Goal: Task Accomplishment & Management: Manage account settings

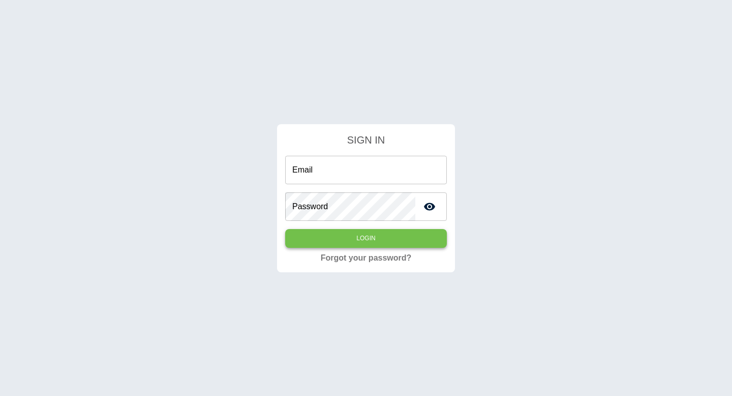
type input "**********"
click at [361, 237] on button "Login" at bounding box center [366, 238] width 162 height 19
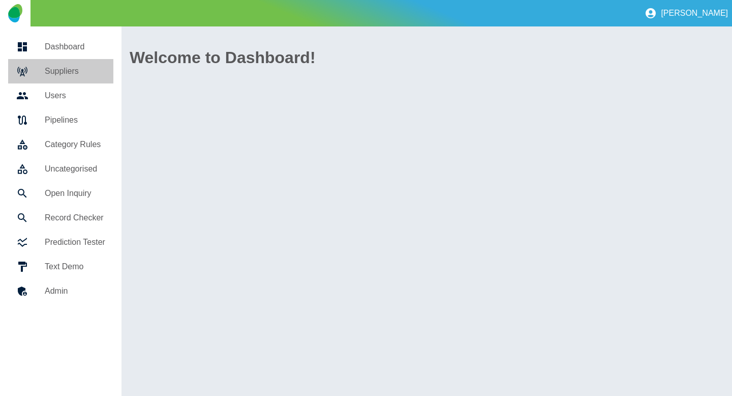
click at [41, 78] on link "Suppliers" at bounding box center [60, 71] width 105 height 24
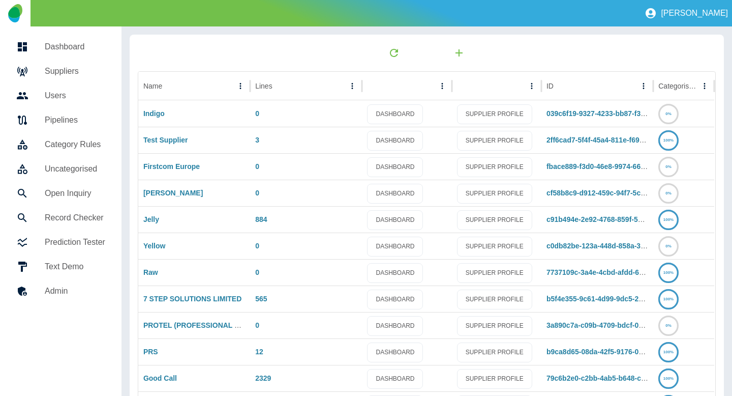
scroll to position [145, 0]
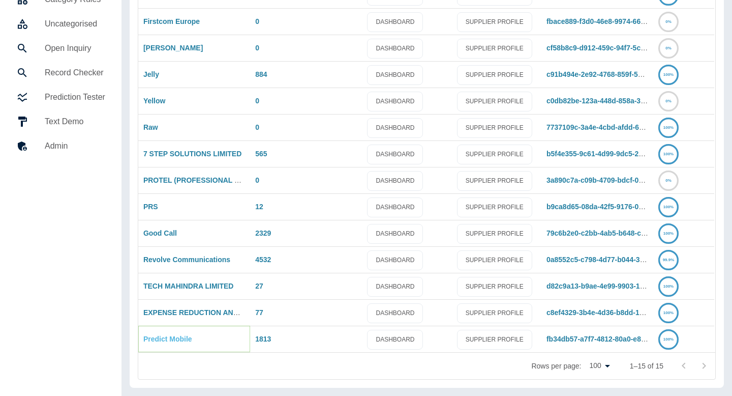
click at [169, 338] on link "Predict Mobile" at bounding box center [167, 339] width 49 height 8
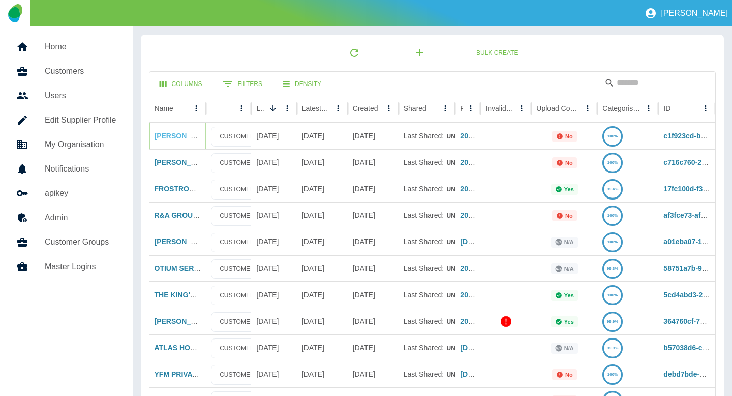
click at [172, 138] on link "[PERSON_NAME] & COMPANY LIMITED" at bounding box center [222, 136] width 135 height 8
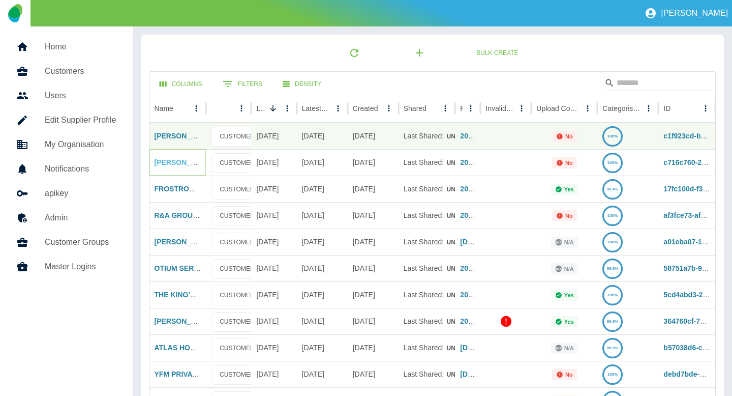
click at [171, 160] on link "[PERSON_NAME] & COMPANY LIMITED" at bounding box center [222, 162] width 135 height 8
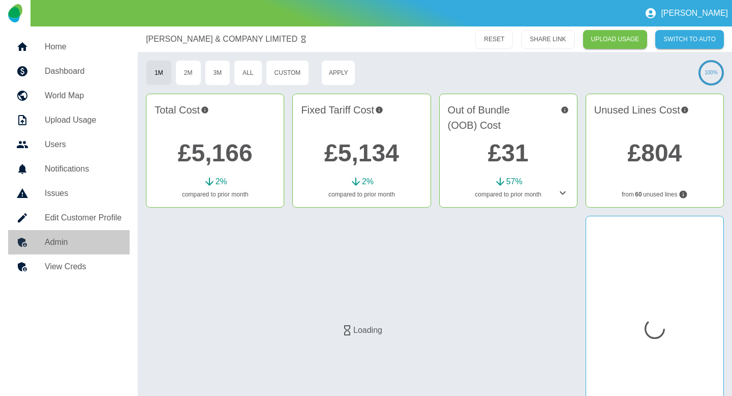
click at [39, 239] on div at bounding box center [30, 242] width 28 height 12
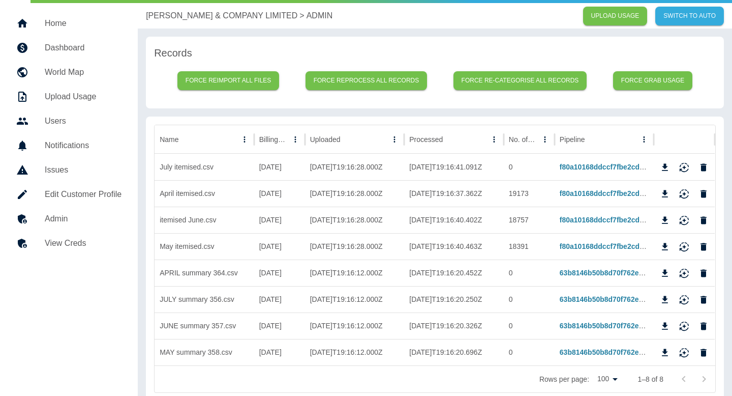
scroll to position [26, 0]
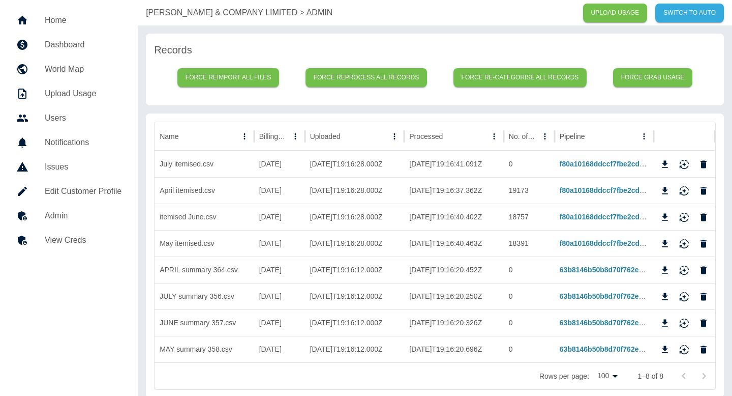
click at [184, 15] on p "D.C. THOMSON & COMPANY LIMITED" at bounding box center [222, 13] width 152 height 12
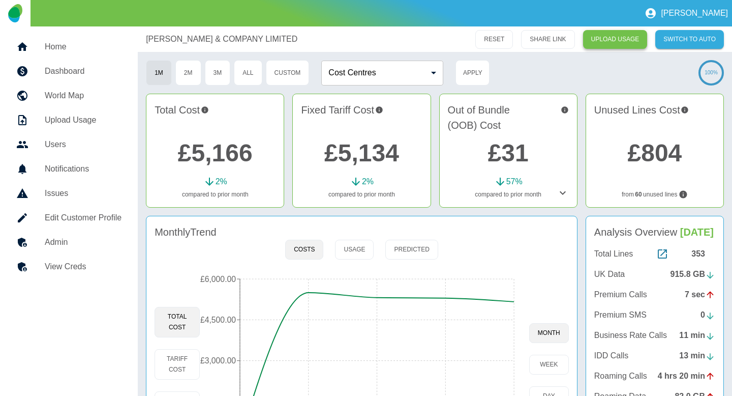
click at [611, 37] on link "UPLOAD USAGE" at bounding box center [615, 39] width 65 height 19
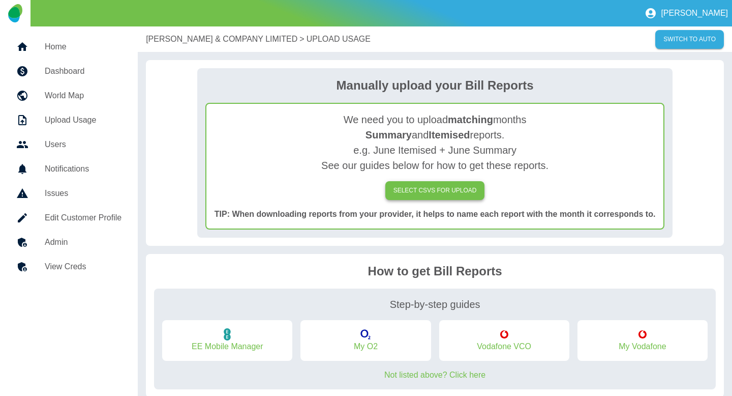
click at [415, 195] on label "SELECT CSVs FOR UPLOAD" at bounding box center [436, 190] width 100 height 19
click at [0, 0] on input "SELECT CSVs FOR UPLOAD" at bounding box center [0, 0] width 0 height 0
click at [185, 47] on div "D.C. THOMSON & COMPANY LIMITED > UPLOAD USAGE SWITCH TO AUTO" at bounding box center [435, 38] width 595 height 25
click at [184, 41] on p "[PERSON_NAME] & COMPANY LIMITED" at bounding box center [222, 39] width 152 height 12
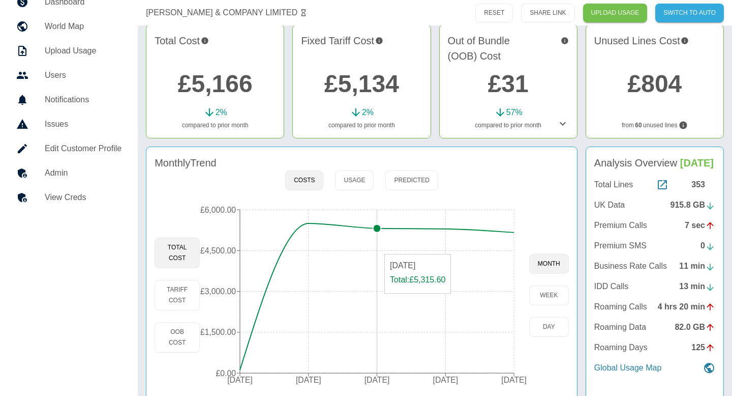
scroll to position [82, 0]
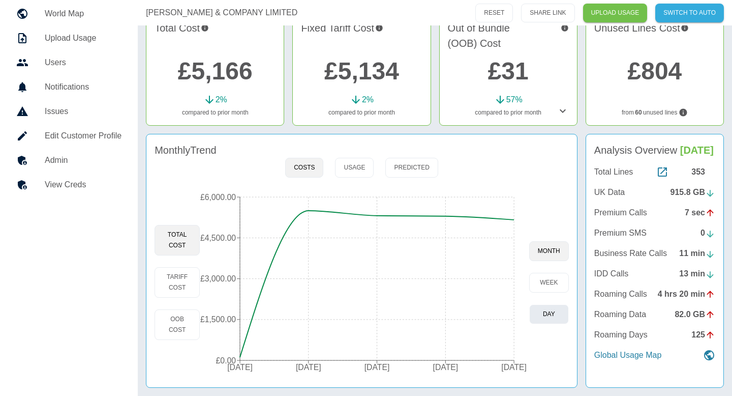
click at [548, 318] on button "day" at bounding box center [549, 314] width 40 height 20
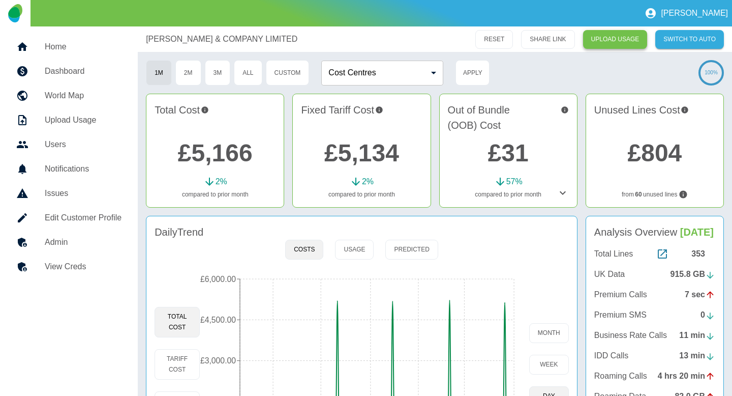
click at [614, 45] on link "UPLOAD USAGE" at bounding box center [615, 39] width 65 height 19
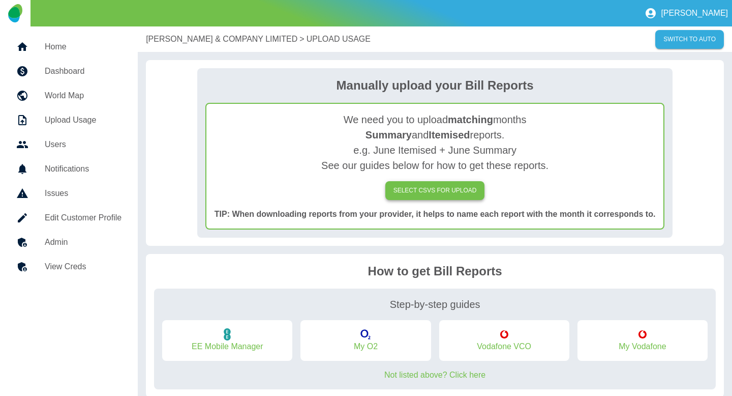
click at [405, 190] on label "SELECT CSVs FOR UPLOAD" at bounding box center [436, 190] width 100 height 19
click at [0, 0] on input "SELECT CSVs FOR UPLOAD" at bounding box center [0, 0] width 0 height 0
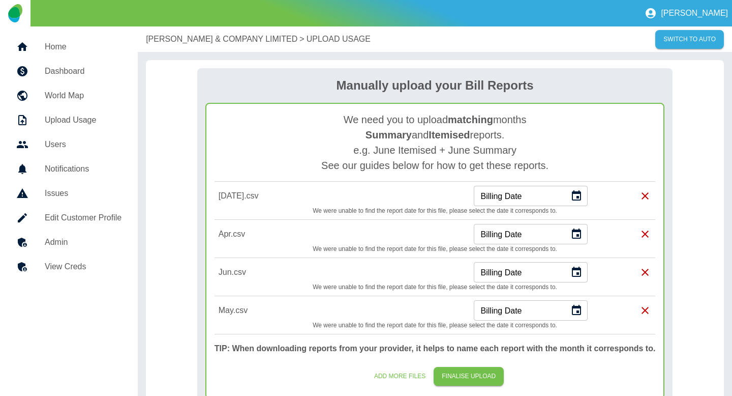
click at [577, 195] on icon "Choose date" at bounding box center [577, 196] width 12 height 12
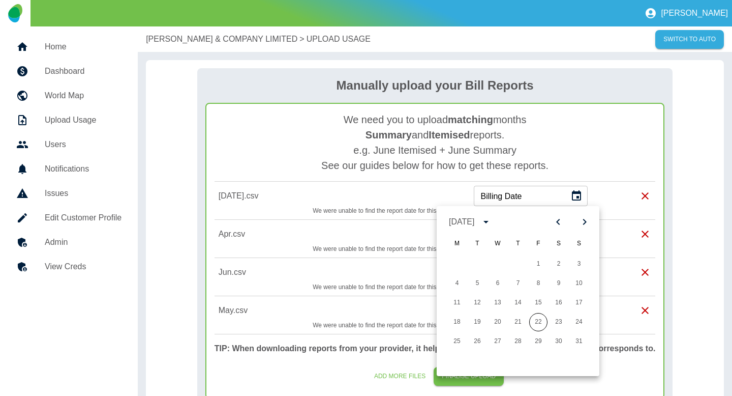
click at [561, 215] on button "Previous month" at bounding box center [558, 221] width 17 height 17
click at [456, 322] on button "21" at bounding box center [457, 322] width 18 height 18
type input "**********"
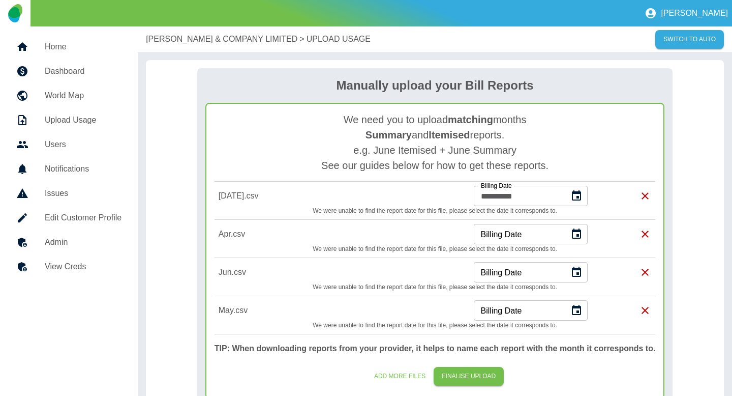
click at [576, 238] on icon "Choose date" at bounding box center [576, 233] width 9 height 10
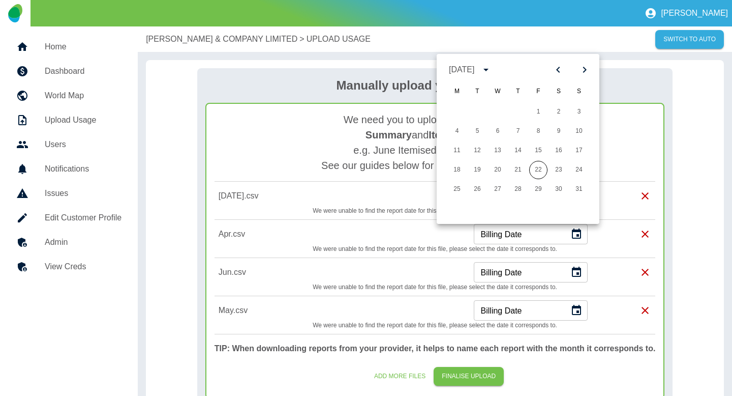
click at [556, 66] on icon "Previous month" at bounding box center [558, 70] width 12 height 12
click at [454, 171] on button "21" at bounding box center [457, 170] width 18 height 18
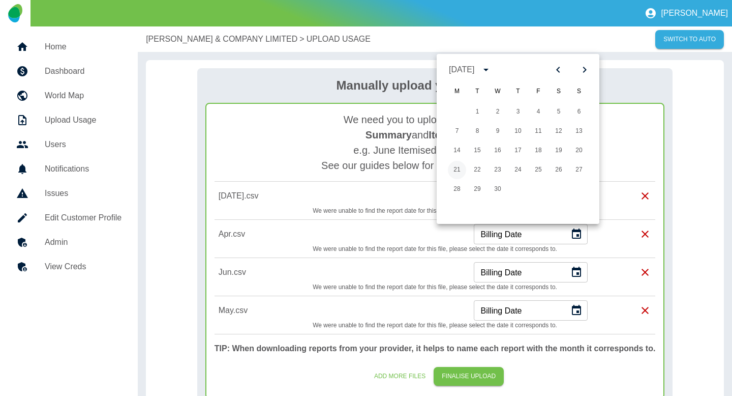
type input "**********"
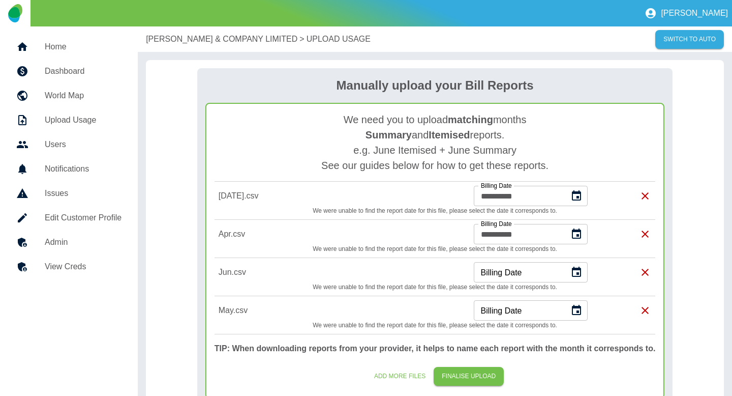
click at [578, 271] on icon "Choose date" at bounding box center [577, 272] width 12 height 12
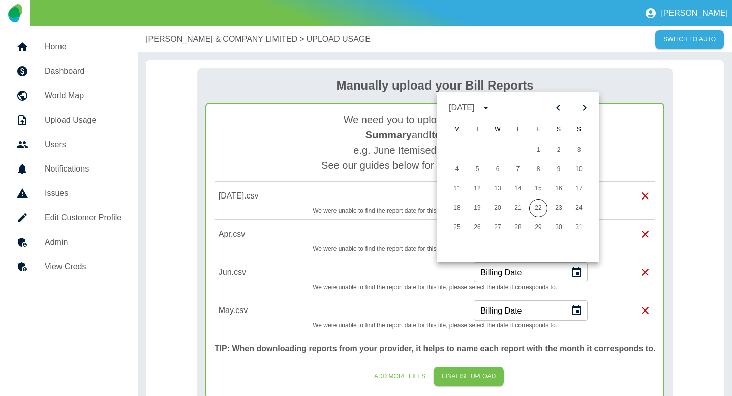
click at [555, 108] on icon "Previous month" at bounding box center [558, 108] width 12 height 12
click at [563, 207] on button "21" at bounding box center [559, 208] width 18 height 18
type input "**********"
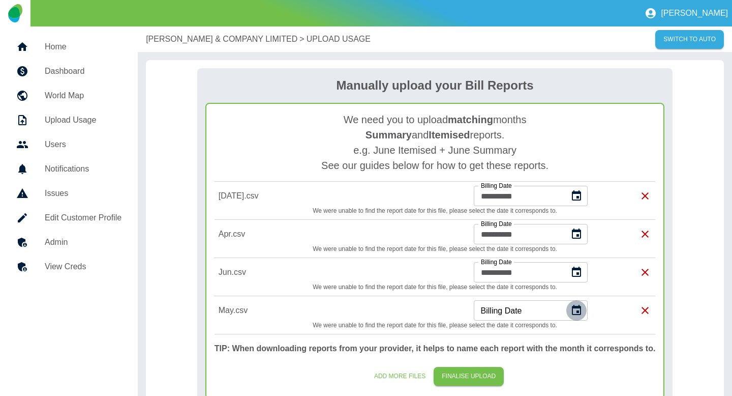
click at [579, 311] on icon "Choose date" at bounding box center [576, 310] width 9 height 10
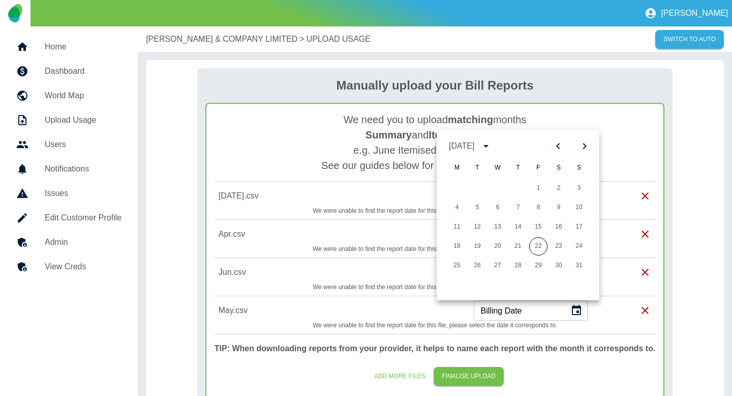
click at [559, 141] on icon "Previous month" at bounding box center [558, 146] width 12 height 12
click at [493, 243] on button "21" at bounding box center [498, 246] width 18 height 18
type input "**********"
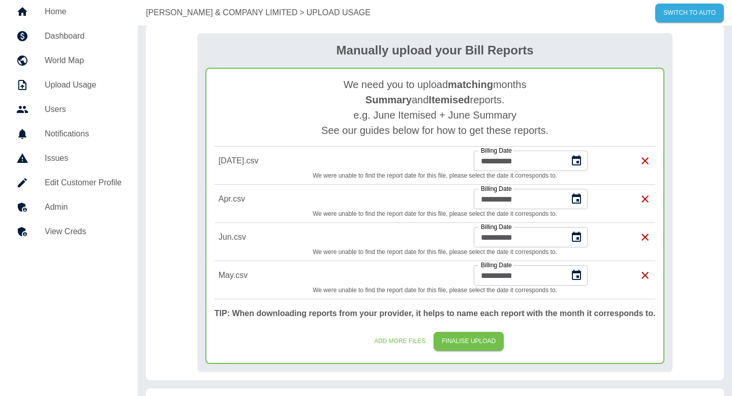
scroll to position [48, 0]
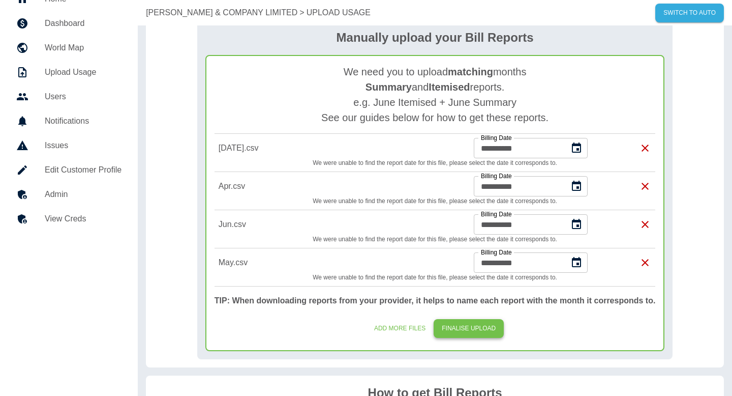
click at [478, 333] on button "FINALISE UPLOAD" at bounding box center [469, 328] width 70 height 19
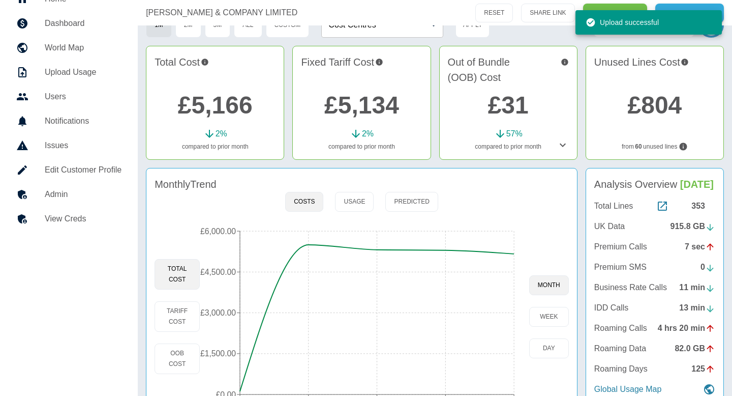
click at [74, 199] on h5 "Admin" at bounding box center [83, 194] width 77 height 12
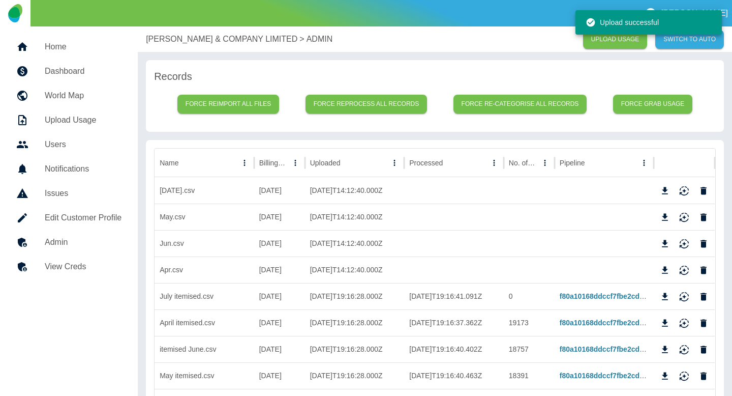
click at [198, 31] on div "D.C. THOMSON & COMPANY LIMITED > ADMIN UPLOAD USAGE SWITCH TO AUTO" at bounding box center [435, 38] width 595 height 25
click at [194, 36] on p "[PERSON_NAME] & COMPANY LIMITED" at bounding box center [222, 39] width 152 height 12
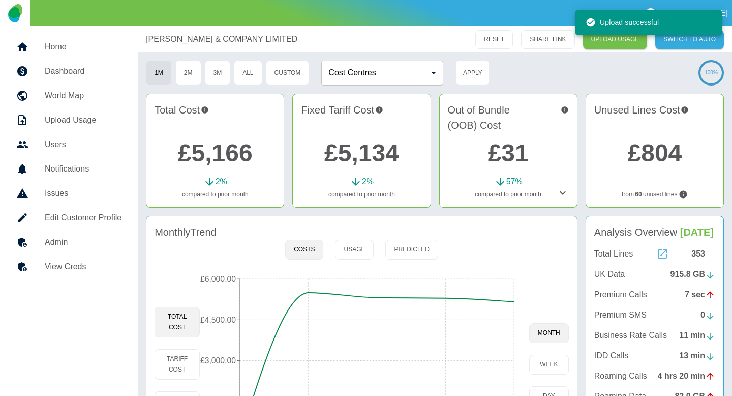
click at [661, 249] on icon at bounding box center [662, 253] width 9 height 9
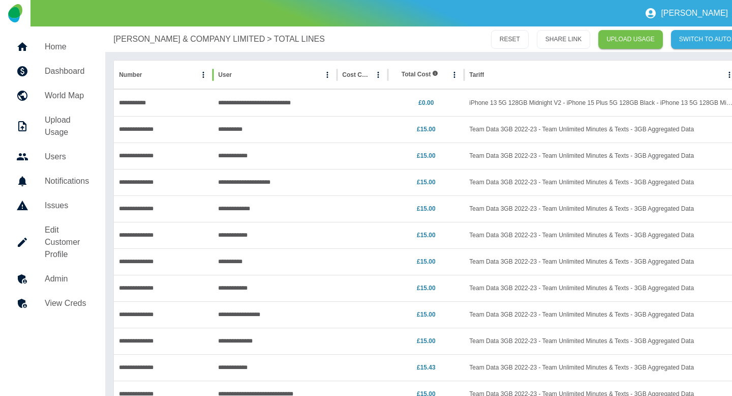
drag, startPoint x: 198, startPoint y: 75, endPoint x: 216, endPoint y: 76, distance: 17.8
click at [216, 76] on div at bounding box center [213, 75] width 5 height 28
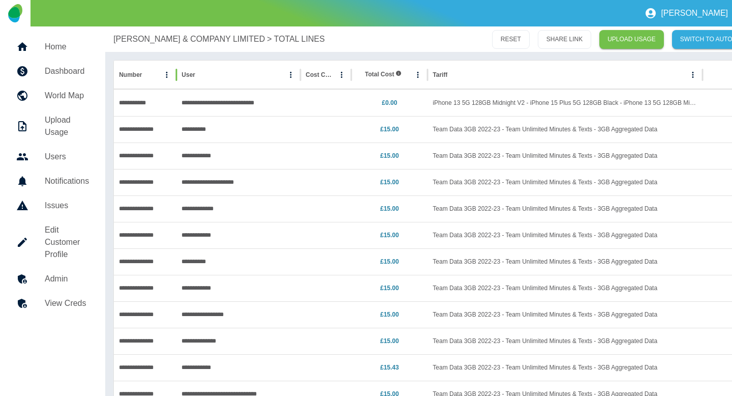
drag, startPoint x: 216, startPoint y: 76, endPoint x: 178, endPoint y: 75, distance: 37.6
click at [178, 75] on div at bounding box center [176, 75] width 5 height 28
click at [156, 38] on p "[PERSON_NAME] & COMPANY LIMITED" at bounding box center [189, 39] width 152 height 12
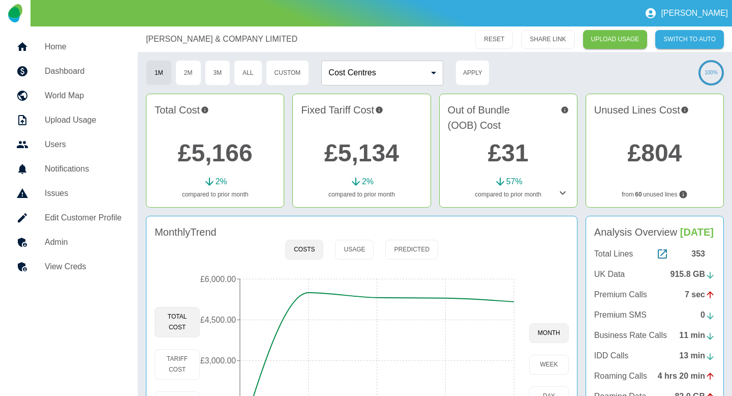
click at [615, 275] on p "UK Data" at bounding box center [610, 274] width 31 height 12
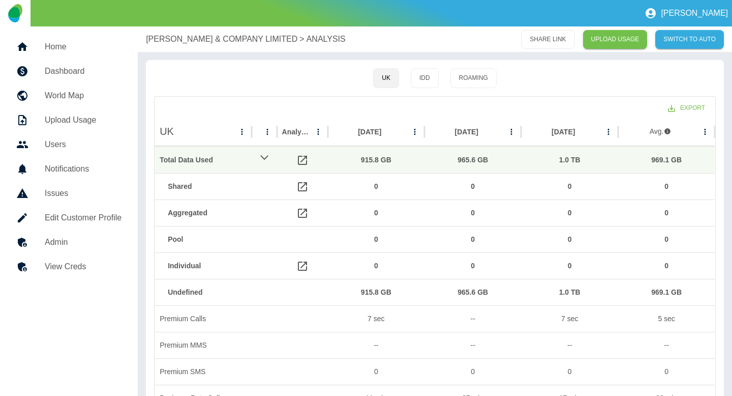
click at [162, 40] on p "[PERSON_NAME] & COMPANY LIMITED" at bounding box center [222, 39] width 152 height 12
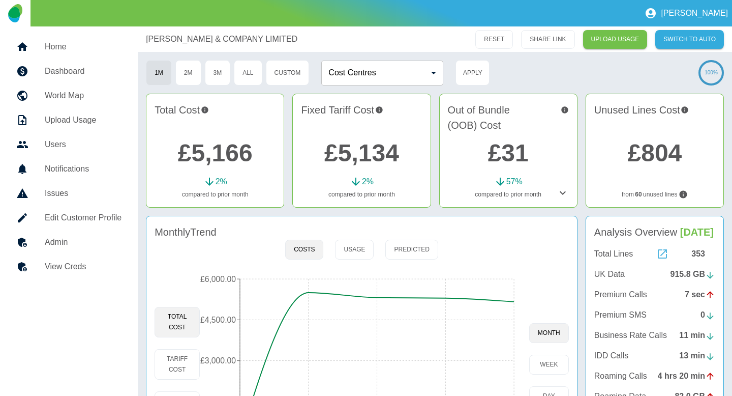
click at [658, 254] on icon at bounding box center [662, 253] width 9 height 9
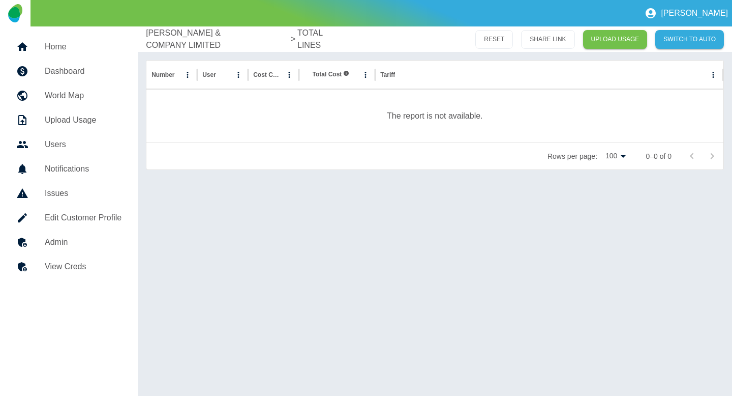
click at [207, 37] on p "[PERSON_NAME] & COMPANY LIMITED" at bounding box center [217, 39] width 142 height 24
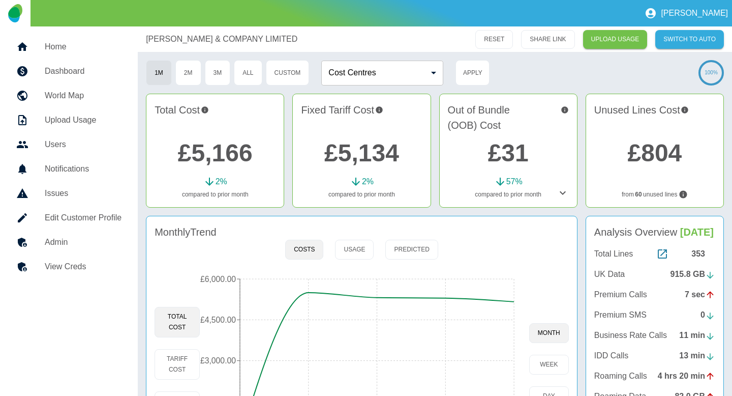
click at [604, 276] on p "UK Data" at bounding box center [610, 274] width 31 height 12
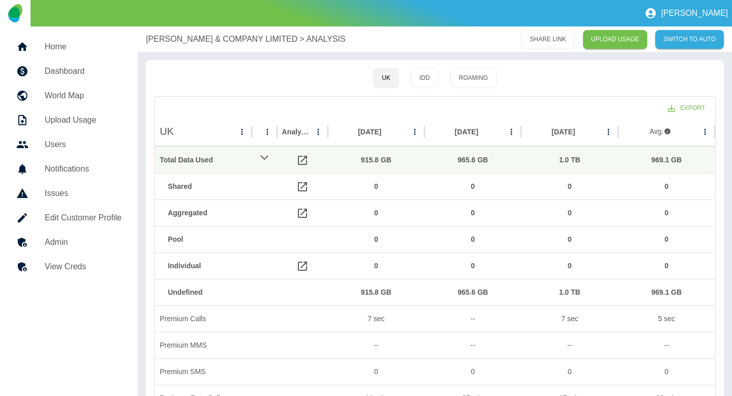
click at [182, 44] on p "[PERSON_NAME] & COMPANY LIMITED" at bounding box center [222, 39] width 152 height 12
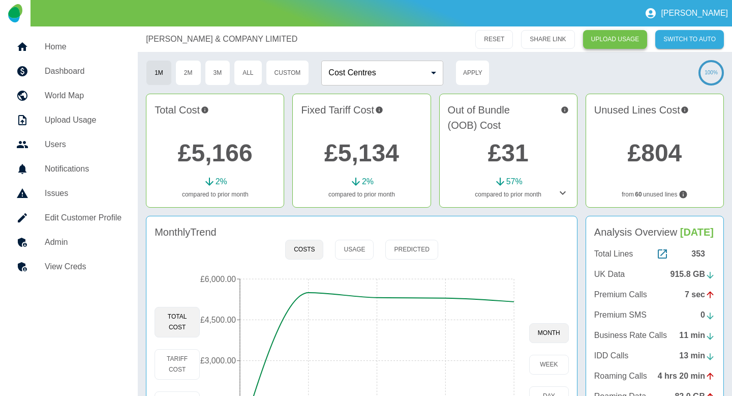
click at [627, 39] on link "UPLOAD USAGE" at bounding box center [615, 39] width 65 height 19
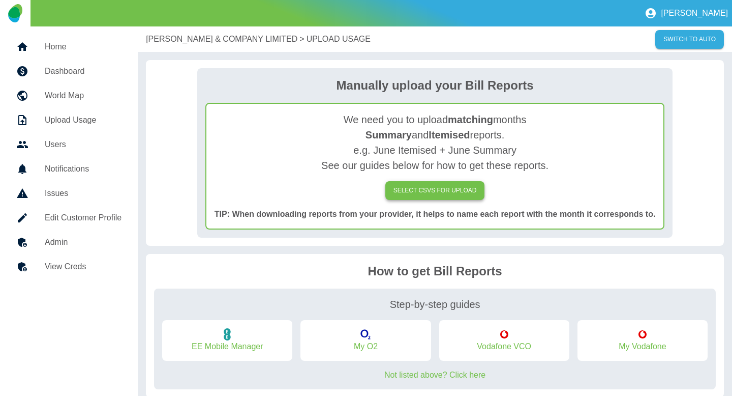
click at [417, 197] on label "SELECT CSVs FOR UPLOAD" at bounding box center [436, 190] width 100 height 19
click at [0, 0] on input "SELECT CSVs FOR UPLOAD" at bounding box center [0, 0] width 0 height 0
click at [60, 237] on h5 "Admin" at bounding box center [83, 242] width 77 height 12
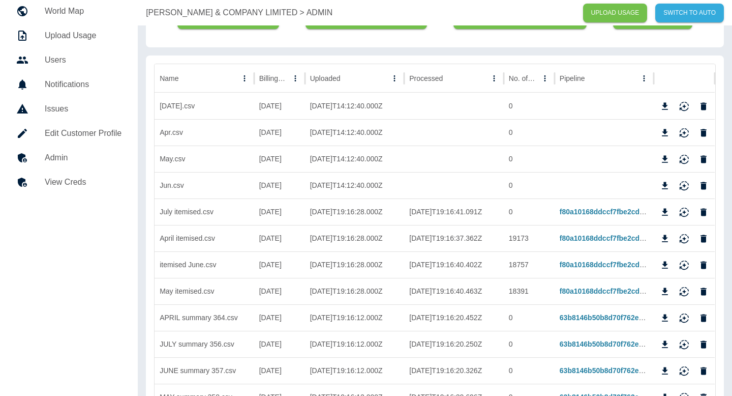
scroll to position [84, 0]
click at [703, 109] on icon "Delete" at bounding box center [704, 107] width 6 height 8
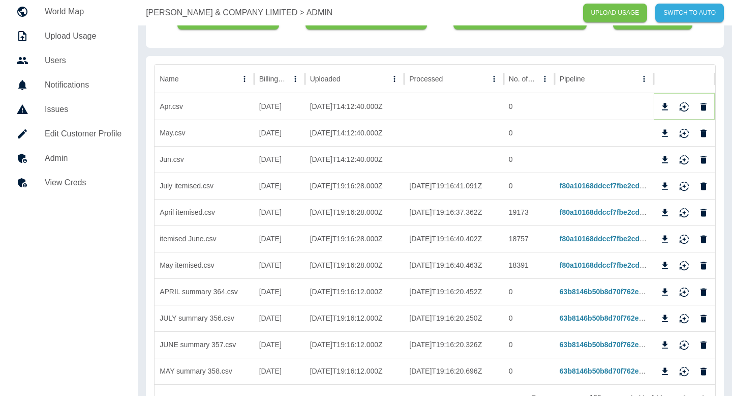
click at [704, 108] on icon "Delete" at bounding box center [704, 107] width 6 height 8
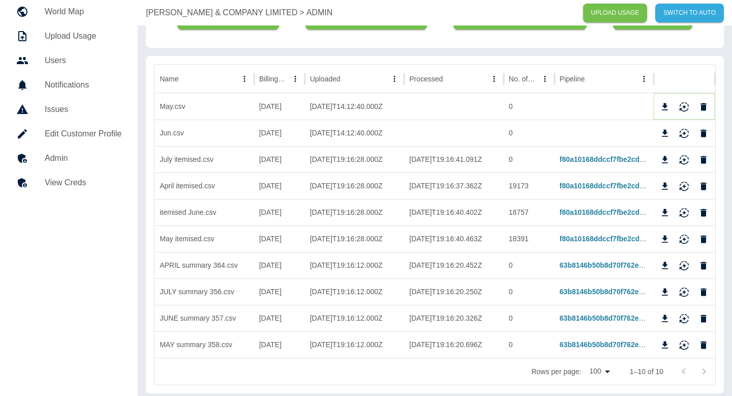
click at [704, 108] on icon "Delete" at bounding box center [704, 107] width 6 height 8
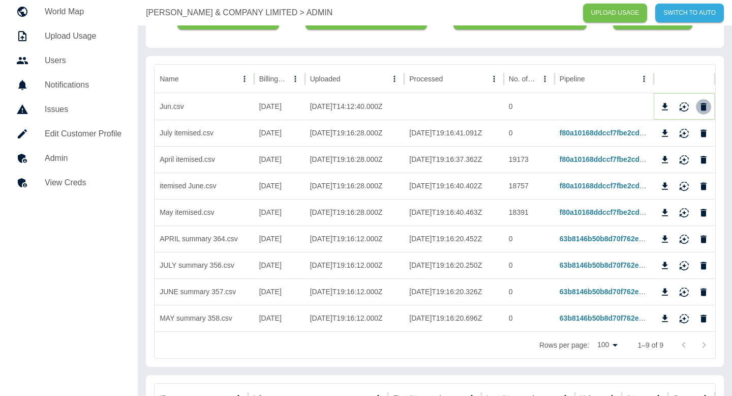
click at [704, 108] on icon "Delete" at bounding box center [704, 107] width 6 height 8
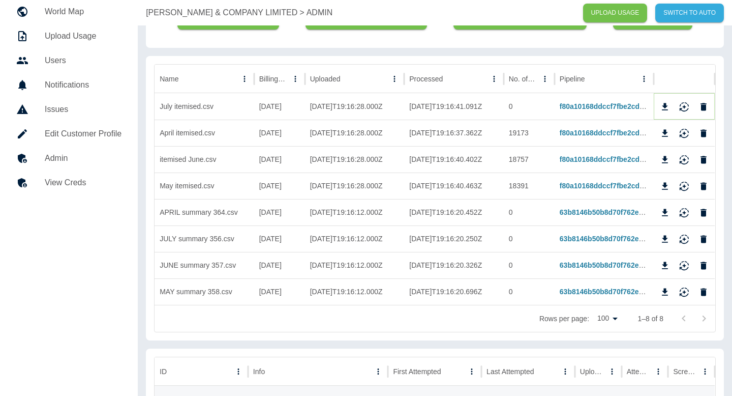
scroll to position [0, 0]
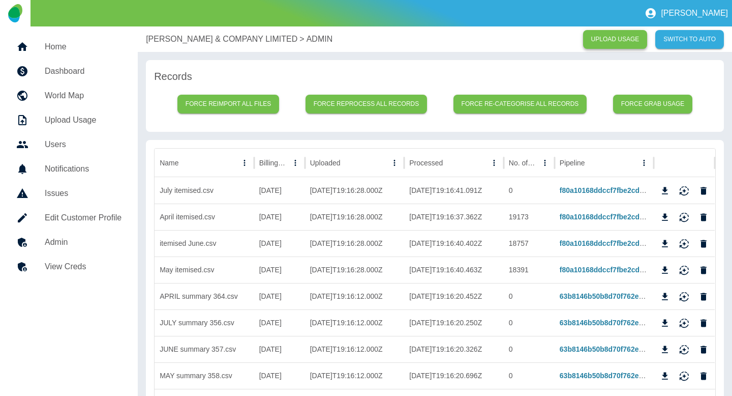
click at [621, 42] on link "UPLOAD USAGE" at bounding box center [615, 39] width 65 height 19
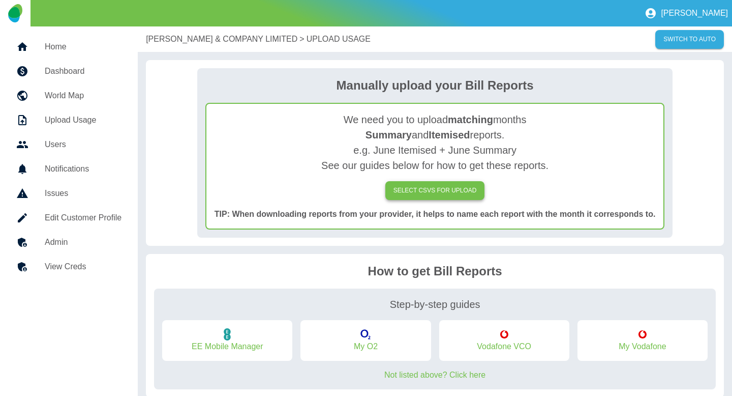
click at [391, 182] on label "SELECT CSVs FOR UPLOAD" at bounding box center [436, 190] width 100 height 19
click at [0, 0] on input "SELECT CSVs FOR UPLOAD" at bounding box center [0, 0] width 0 height 0
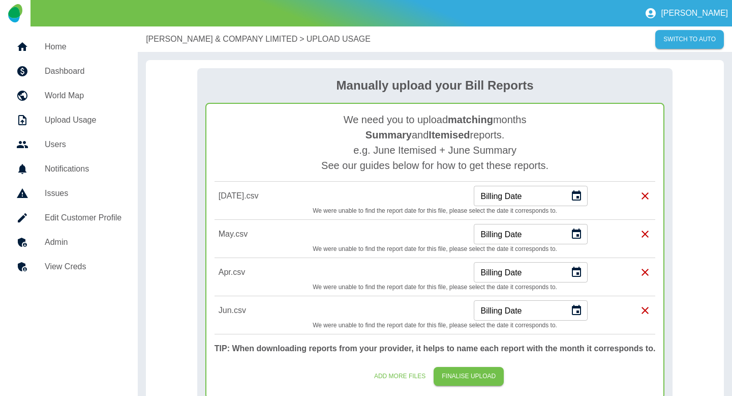
click at [578, 197] on icon "Choose date" at bounding box center [577, 196] width 12 height 12
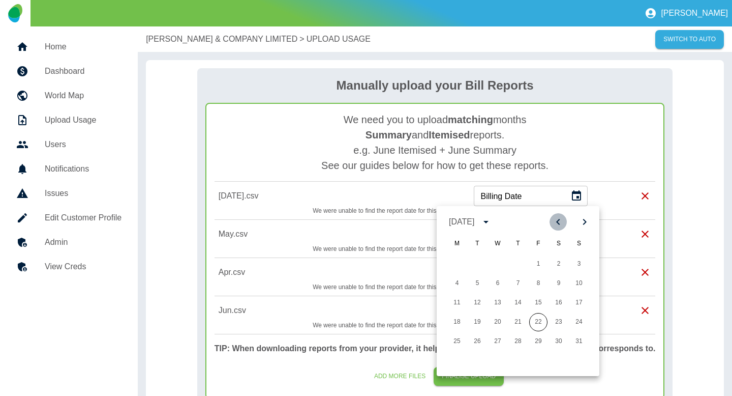
click at [552, 221] on icon "Previous month" at bounding box center [558, 222] width 12 height 12
drag, startPoint x: 481, startPoint y: 327, endPoint x: 485, endPoint y: 323, distance: 5.4
click at [481, 327] on button "22" at bounding box center [477, 322] width 18 height 18
type input "**********"
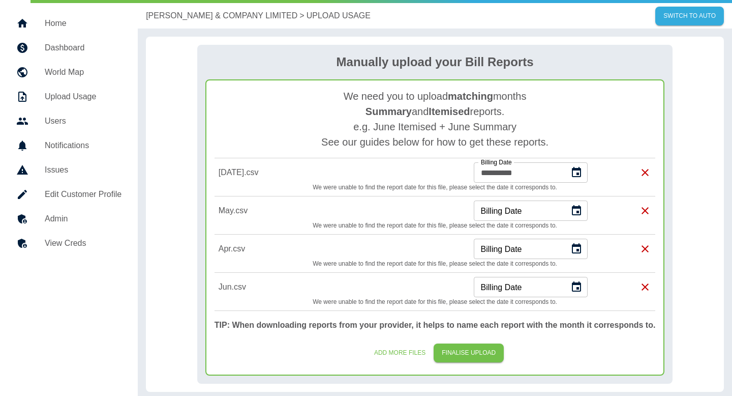
scroll to position [25, 0]
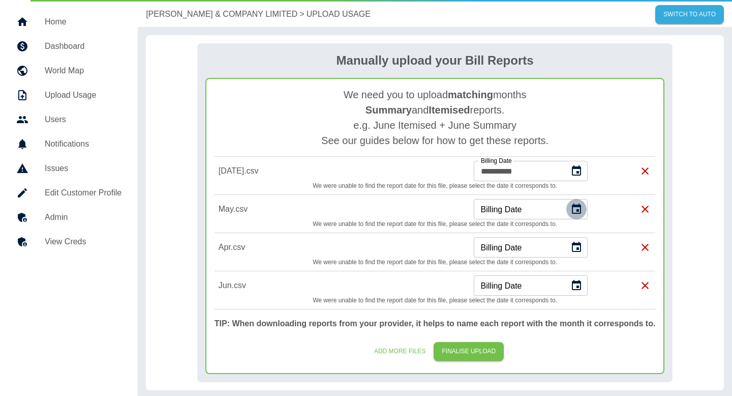
click at [575, 202] on button "Choose date" at bounding box center [577, 209] width 20 height 20
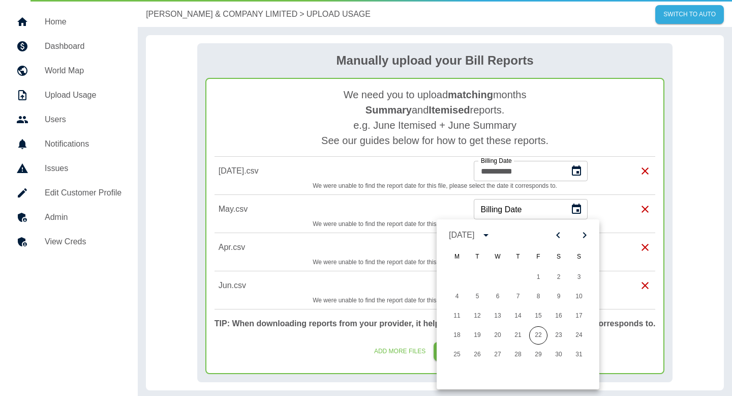
click at [557, 234] on icon "Previous month" at bounding box center [558, 235] width 4 height 6
click at [515, 335] on button "22" at bounding box center [518, 335] width 18 height 18
type input "**********"
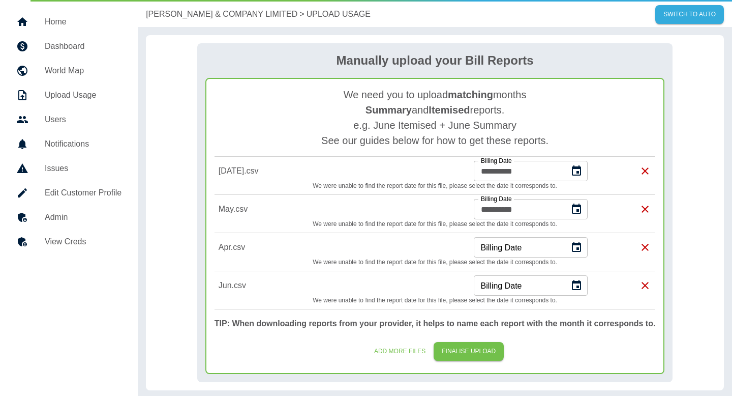
scroll to position [62, 0]
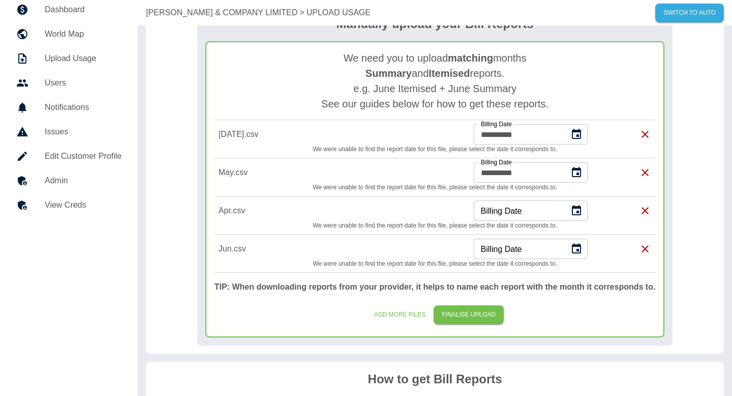
click at [577, 215] on icon "Choose date" at bounding box center [577, 210] width 12 height 12
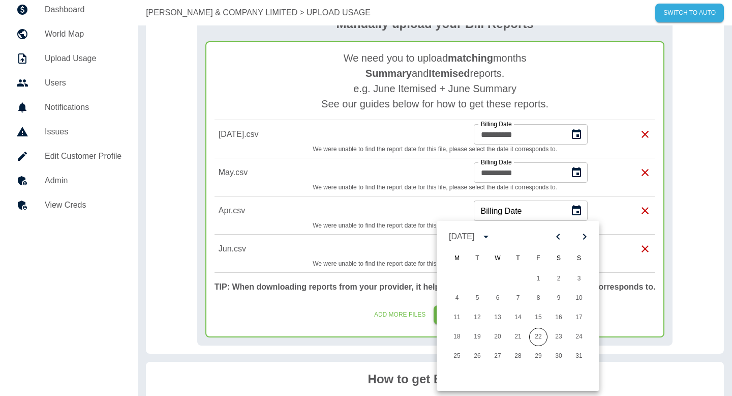
click at [567, 231] on div at bounding box center [572, 236] width 12 height 17
click at [559, 235] on icon "Previous month" at bounding box center [558, 236] width 12 height 12
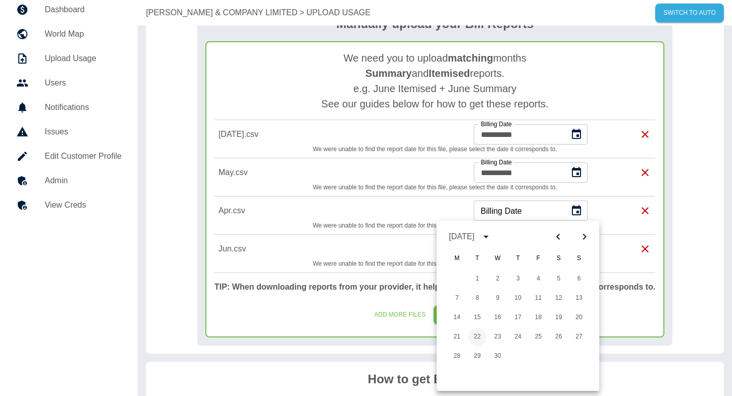
click at [479, 337] on button "22" at bounding box center [477, 337] width 18 height 18
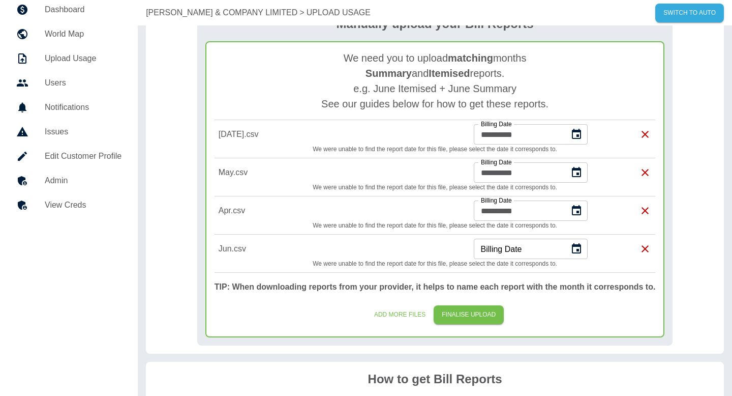
type input "**********"
click at [576, 249] on icon "Choose date" at bounding box center [577, 249] width 12 height 12
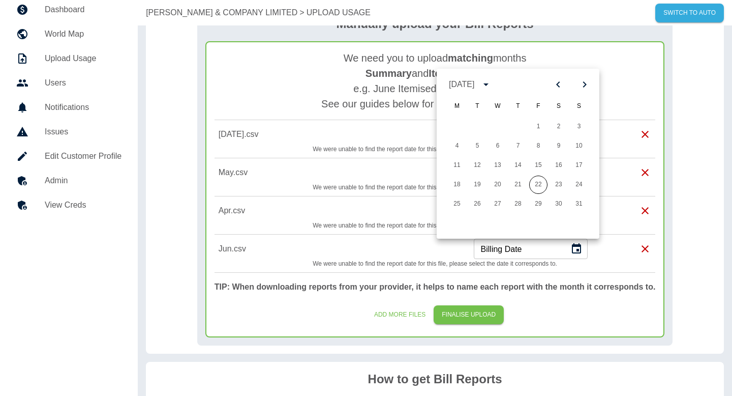
click at [559, 83] on icon "Previous month" at bounding box center [558, 84] width 12 height 12
click at [591, 87] on icon "Next month" at bounding box center [585, 84] width 12 height 12
click at [574, 184] on button "22" at bounding box center [579, 184] width 18 height 18
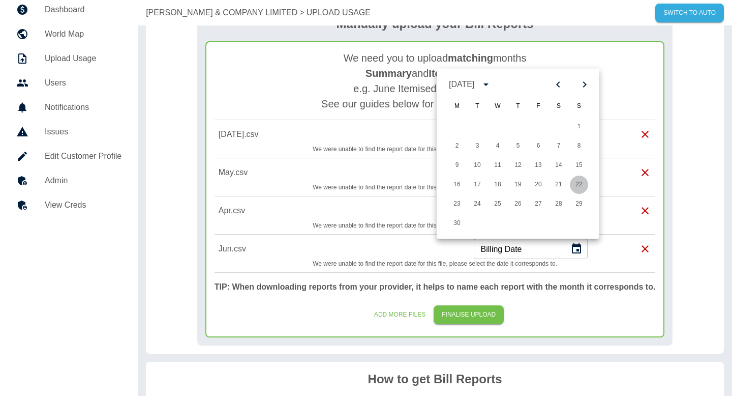
type input "**********"
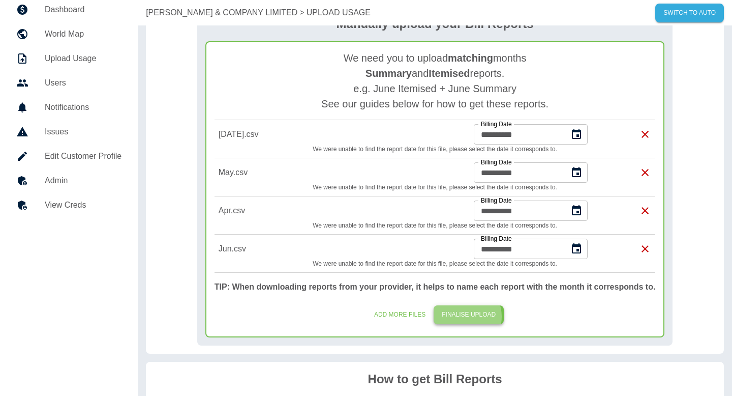
click at [465, 316] on button "FINALISE UPLOAD" at bounding box center [469, 314] width 70 height 19
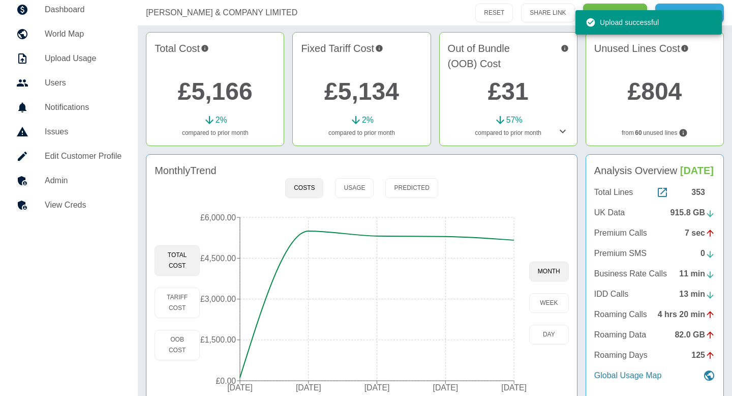
scroll to position [52, 0]
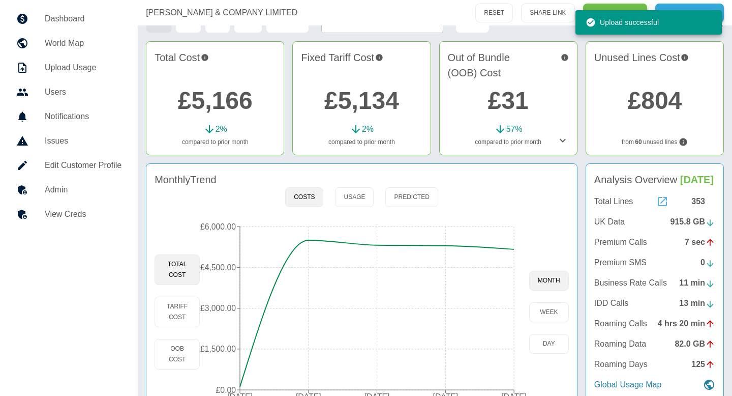
click at [662, 204] on icon at bounding box center [663, 201] width 12 height 12
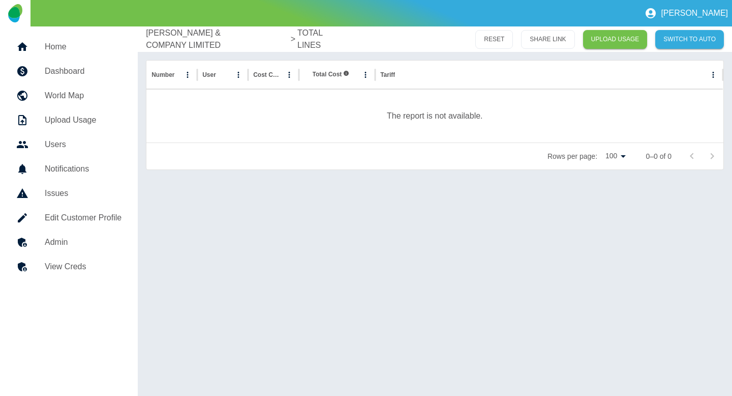
click at [186, 43] on p "[PERSON_NAME] & COMPANY LIMITED" at bounding box center [217, 39] width 142 height 24
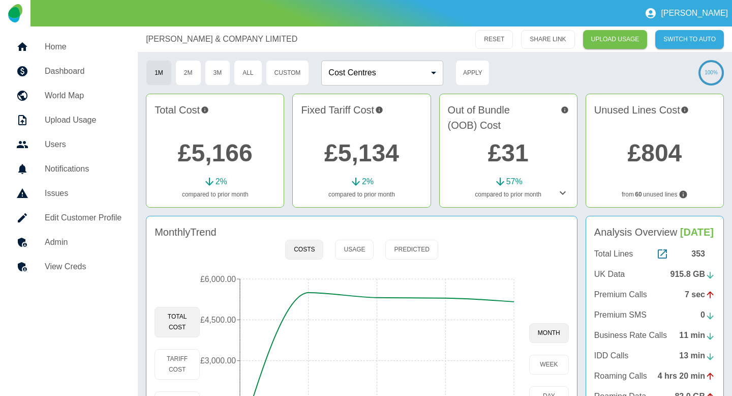
click at [76, 244] on h5 "Admin" at bounding box center [83, 242] width 77 height 12
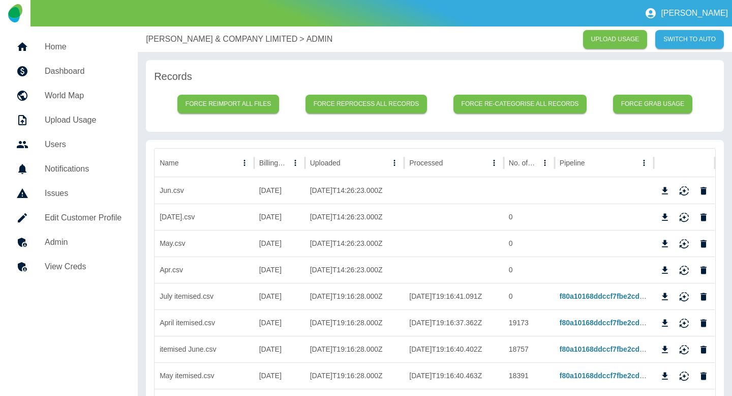
click at [185, 38] on p "D.C. THOMSON & COMPANY LIMITED" at bounding box center [222, 39] width 152 height 12
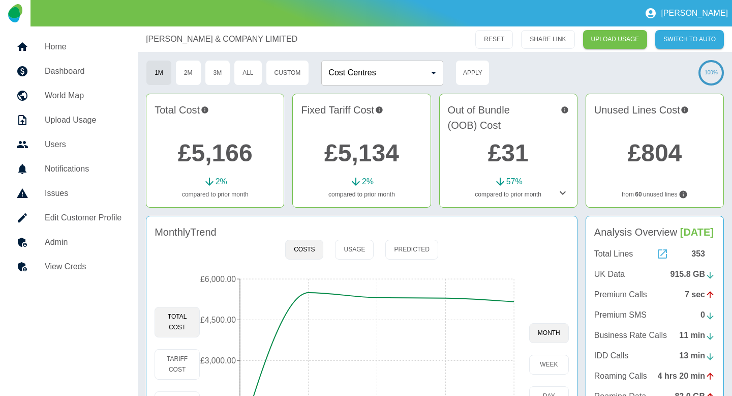
click at [658, 254] on icon at bounding box center [662, 253] width 9 height 9
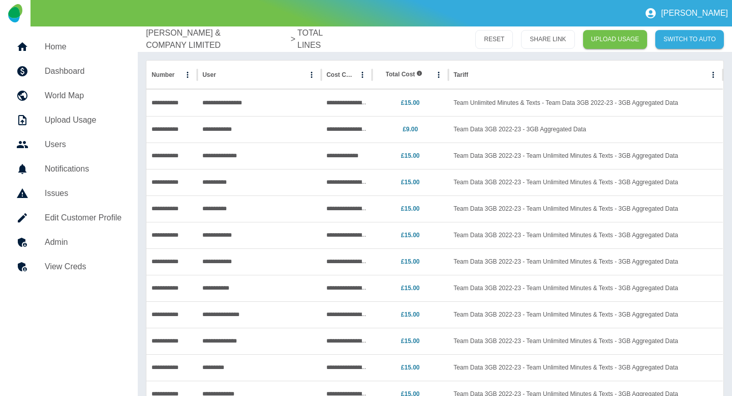
click at [162, 40] on p "D.C. THOMSON & COMPANY LIMITED" at bounding box center [217, 39] width 142 height 24
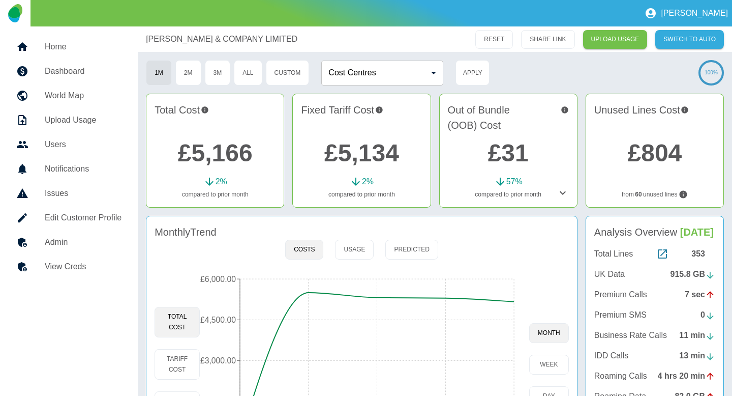
scroll to position [14, 0]
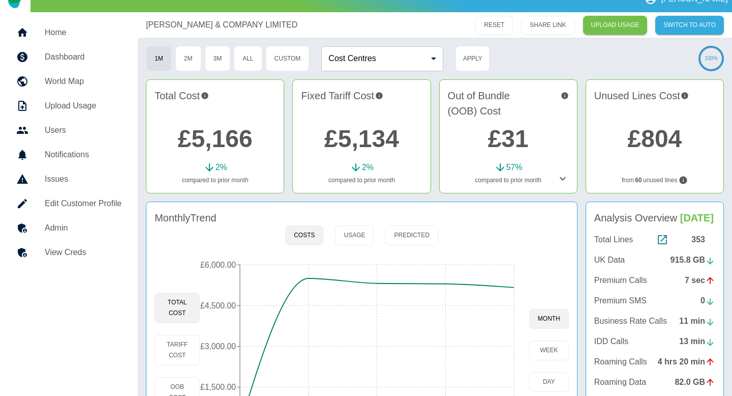
click at [617, 260] on p "UK Data" at bounding box center [610, 260] width 31 height 12
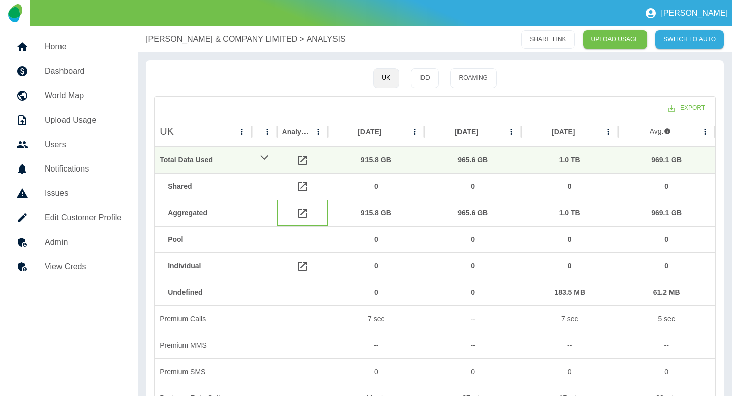
click at [303, 211] on icon at bounding box center [303, 213] width 12 height 12
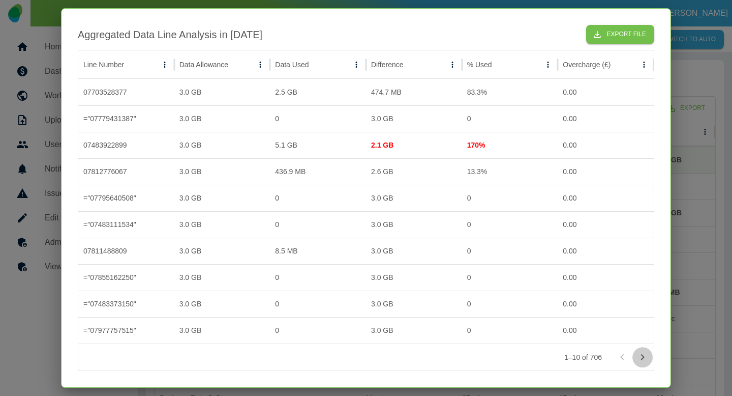
click at [637, 358] on icon "Go to next page" at bounding box center [643, 357] width 12 height 12
click at [621, 362] on icon "Go to previous page" at bounding box center [622, 357] width 12 height 12
click at [704, 248] on div at bounding box center [366, 198] width 732 height 396
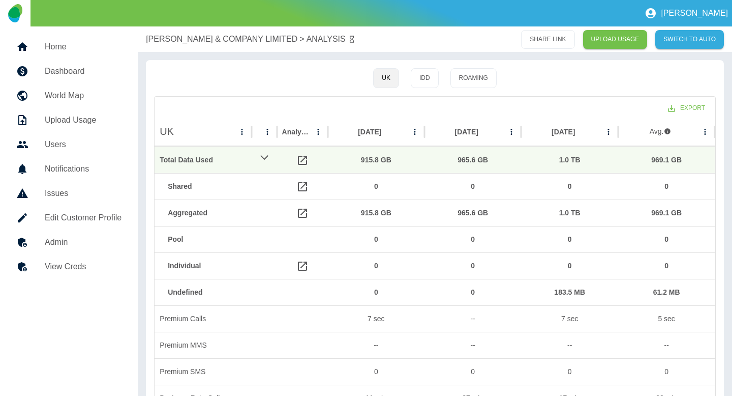
click at [168, 35] on p "D.C. THOMSON & COMPANY LIMITED" at bounding box center [222, 39] width 152 height 12
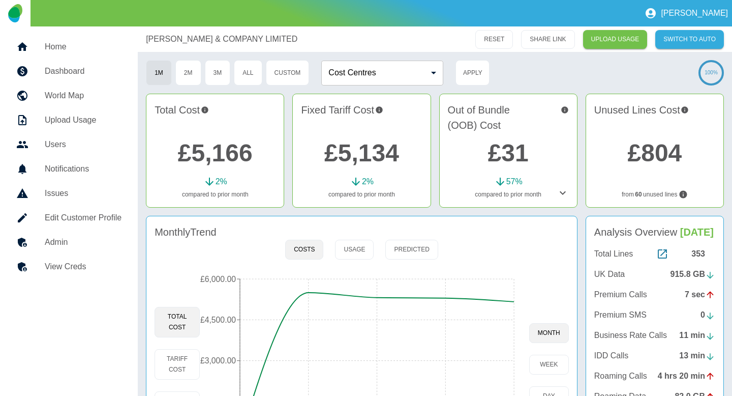
click at [618, 277] on p "UK Data" at bounding box center [610, 274] width 31 height 12
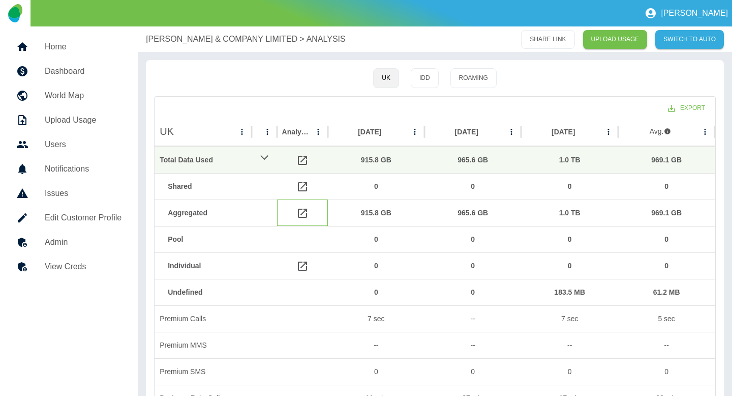
click at [304, 211] on icon at bounding box center [302, 213] width 9 height 9
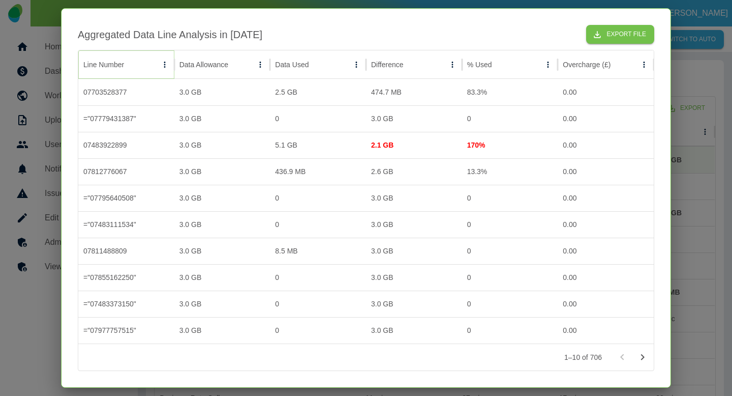
click at [129, 65] on icon "Sort" at bounding box center [132, 64] width 9 height 9
click at [130, 65] on icon "Sort" at bounding box center [132, 64] width 9 height 9
click at [131, 67] on icon "Sort" at bounding box center [132, 64] width 9 height 9
drag, startPoint x: 139, startPoint y: 116, endPoint x: 81, endPoint y: 121, distance: 57.7
click at [81, 121] on div "="07779431387"" at bounding box center [126, 118] width 96 height 26
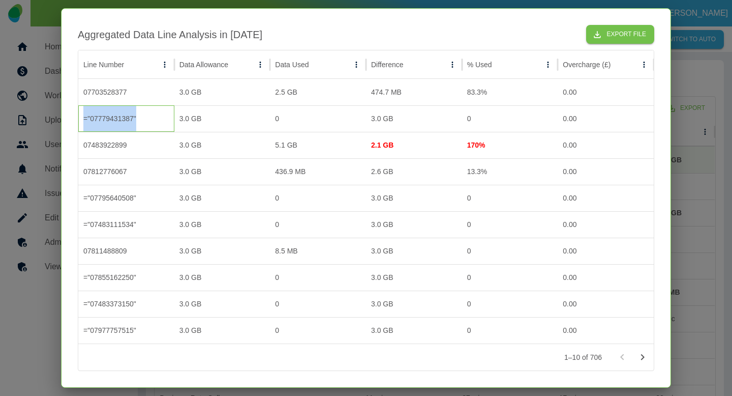
copy div "="07779431387""
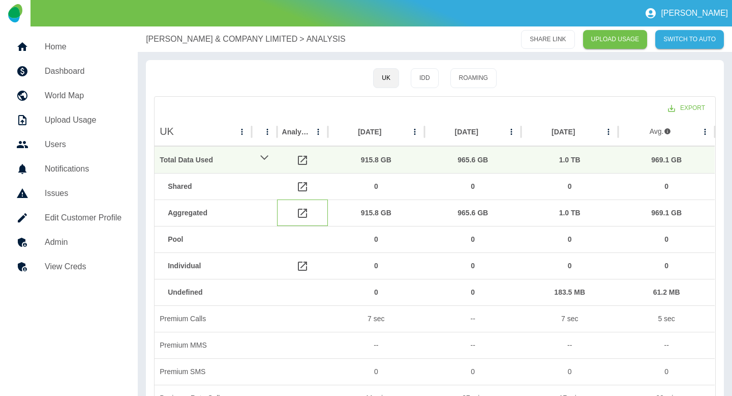
click at [301, 211] on icon at bounding box center [303, 213] width 12 height 12
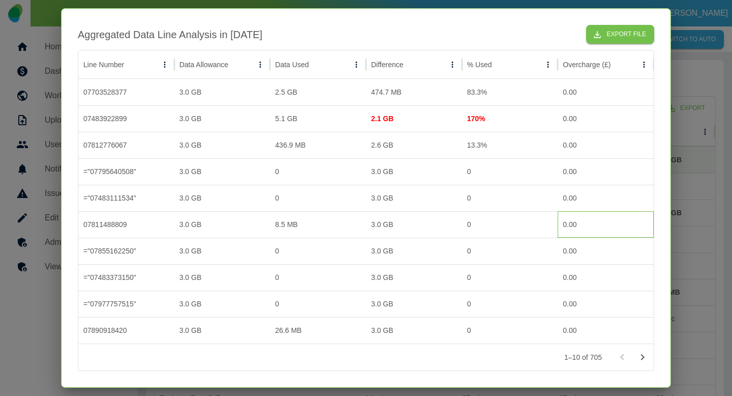
click at [648, 222] on div "0.00" at bounding box center [606, 224] width 96 height 26
click at [30, 78] on div at bounding box center [366, 198] width 732 height 396
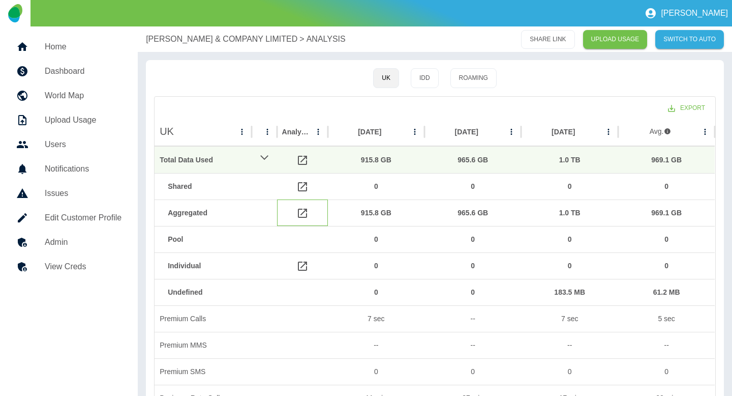
click at [293, 212] on div at bounding box center [302, 212] width 51 height 26
click at [304, 211] on icon at bounding box center [302, 213] width 9 height 9
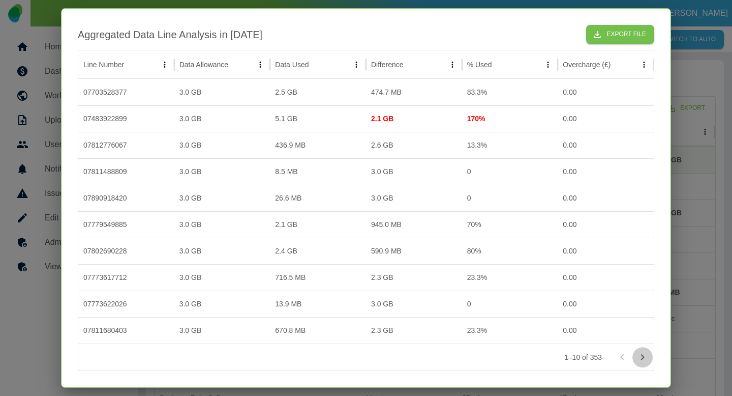
click at [647, 357] on icon "Go to next page" at bounding box center [643, 357] width 12 height 12
click at [715, 244] on div at bounding box center [366, 198] width 732 height 396
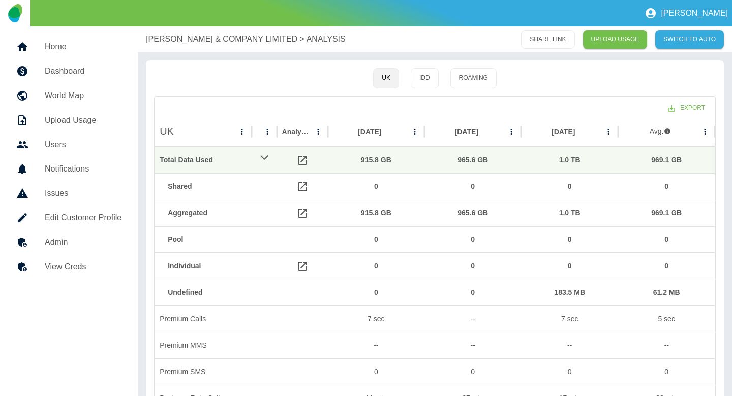
click at [202, 28] on div "D.C. THOMSON & COMPANY LIMITED > ANALYSIS SHARE LINK UPLOAD USAGE SWITCH TO AUTO" at bounding box center [435, 38] width 595 height 25
click at [198, 36] on p "D.C. THOMSON & COMPANY LIMITED" at bounding box center [222, 39] width 152 height 12
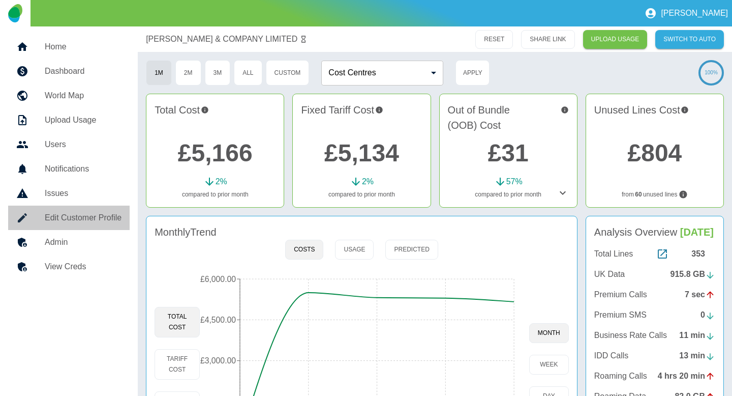
click at [106, 215] on h5 "Edit Customer Profile" at bounding box center [83, 218] width 77 height 12
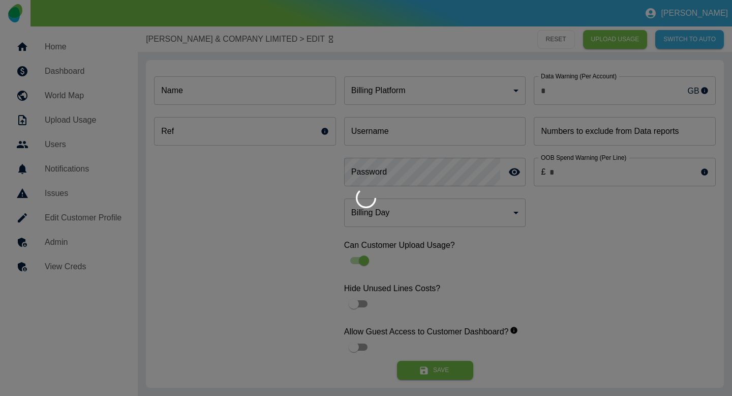
type input "*"
type input "**********"
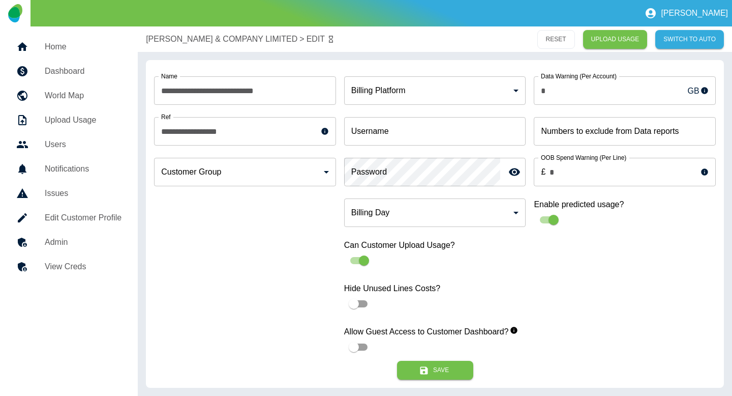
type input "**********"
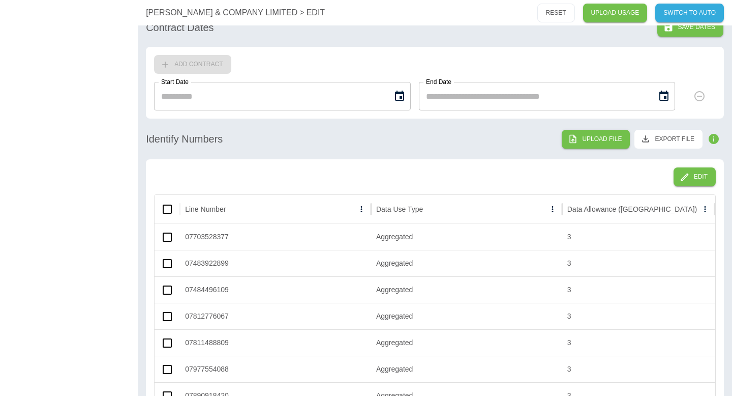
scroll to position [122, 0]
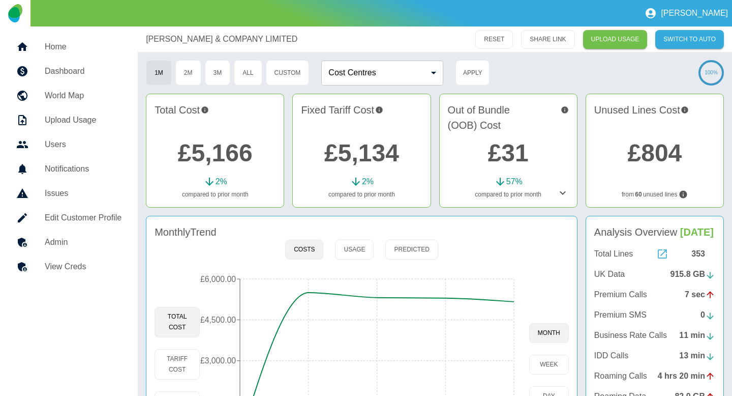
click at [660, 251] on icon at bounding box center [663, 254] width 12 height 12
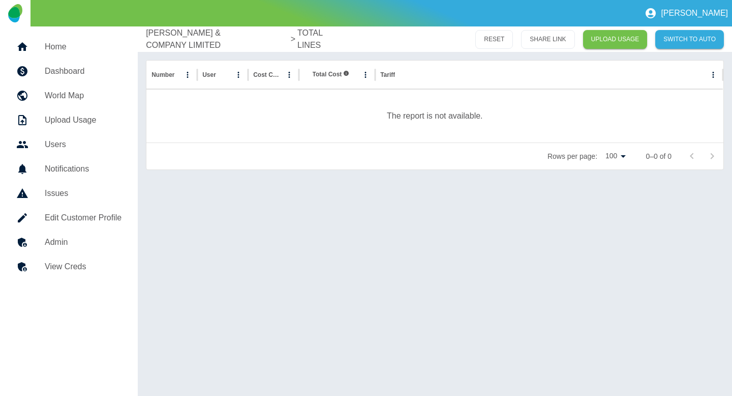
click at [185, 30] on div "D.C. THOMSON & COMPANY LIMITED > TOTAL LINES RESET SHARE LINK UPLOAD USAGE SWIT…" at bounding box center [435, 38] width 595 height 25
click at [198, 43] on p "D.C. THOMSON & COMPANY LIMITED" at bounding box center [217, 39] width 142 height 24
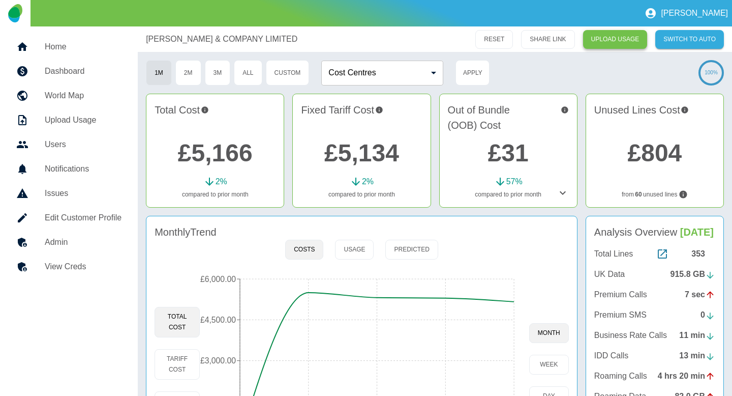
click at [611, 40] on link "UPLOAD USAGE" at bounding box center [615, 39] width 65 height 19
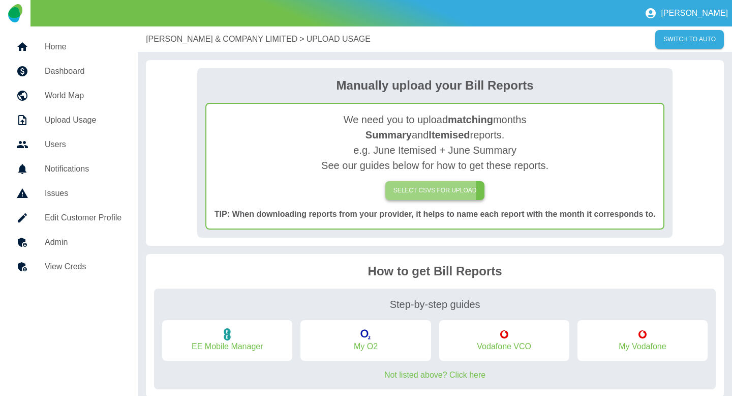
click at [396, 190] on label "SELECT CSVs FOR UPLOAD" at bounding box center [436, 190] width 100 height 19
click at [0, 0] on input "SELECT CSVs FOR UPLOAD" at bounding box center [0, 0] width 0 height 0
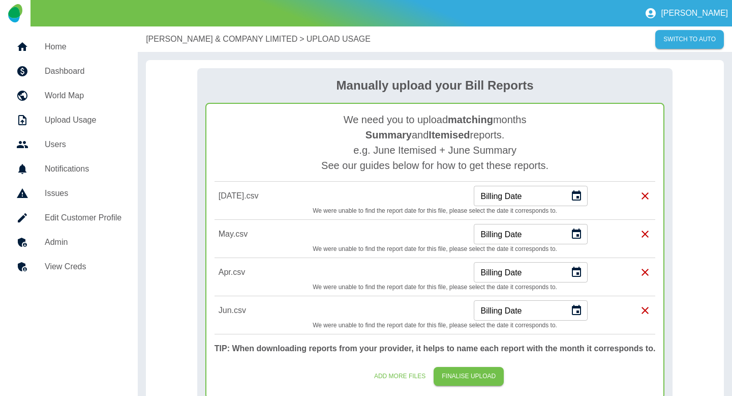
click at [576, 199] on icon "Choose date" at bounding box center [576, 195] width 9 height 10
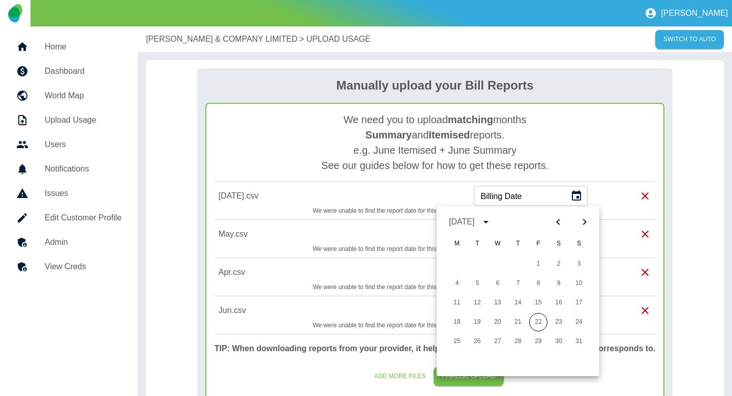
click at [551, 216] on button "Previous month" at bounding box center [558, 221] width 17 height 17
click at [475, 321] on button "22" at bounding box center [477, 322] width 18 height 18
type input "**********"
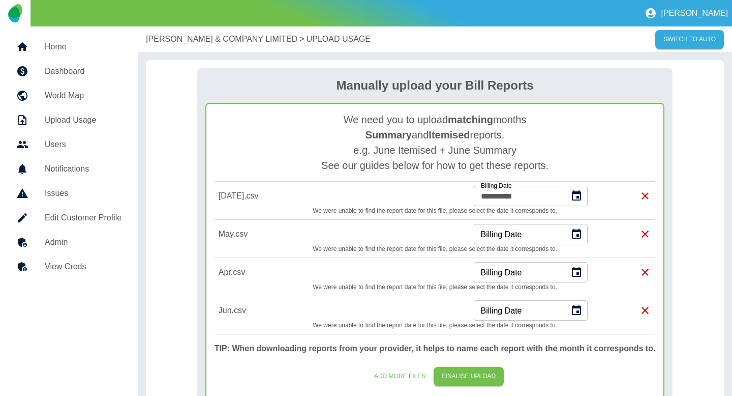
click at [577, 241] on button "Choose date" at bounding box center [577, 234] width 20 height 20
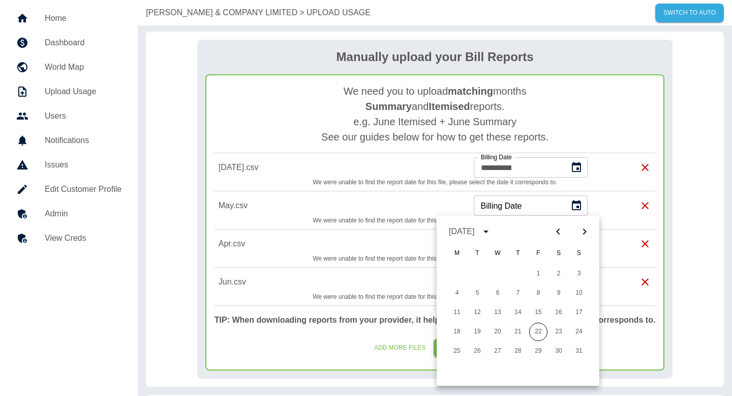
scroll to position [33, 0]
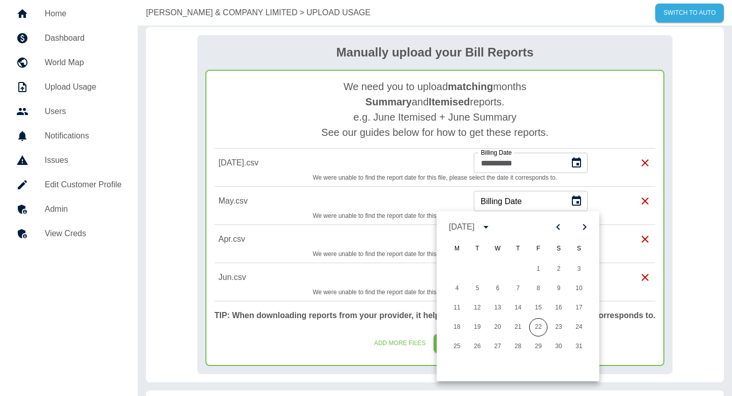
click at [564, 227] on icon "Previous month" at bounding box center [558, 227] width 12 height 12
click at [515, 334] on button "22" at bounding box center [518, 327] width 18 height 18
type input "**********"
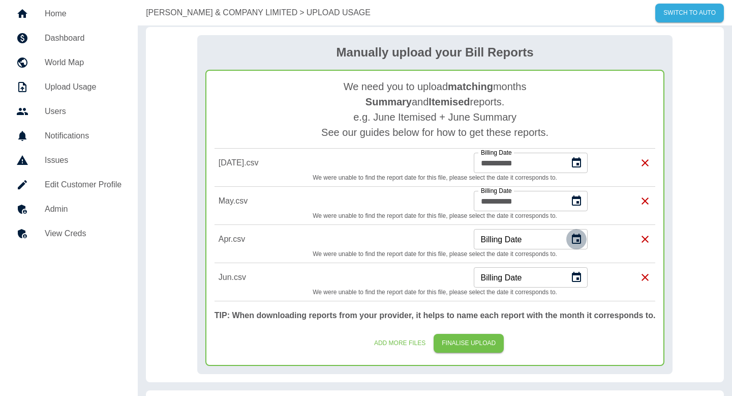
click at [580, 239] on icon "Choose date" at bounding box center [576, 238] width 9 height 10
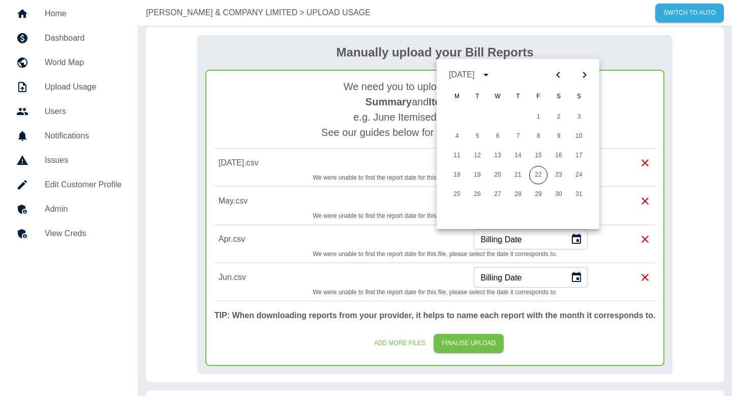
click at [561, 85] on div "August 2025 M T W T F S S 1 2 3 4 5 6 7 8 9 10 11 12 13 14 15 16 17 18 19 20 21…" at bounding box center [518, 144] width 163 height 170
click at [559, 79] on icon "Previous month" at bounding box center [558, 75] width 12 height 12
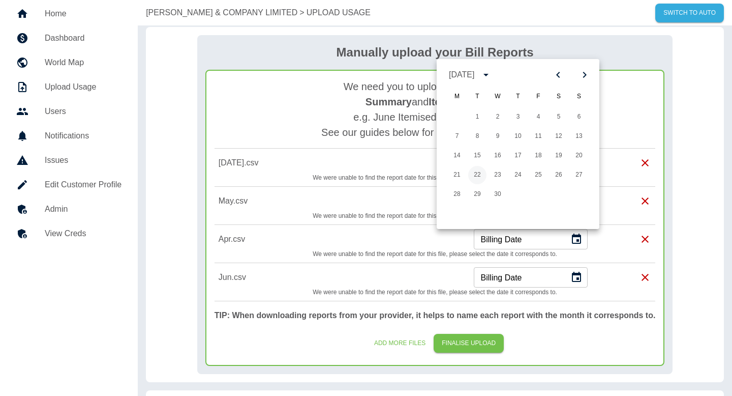
click at [480, 176] on button "22" at bounding box center [477, 175] width 18 height 18
type input "**********"
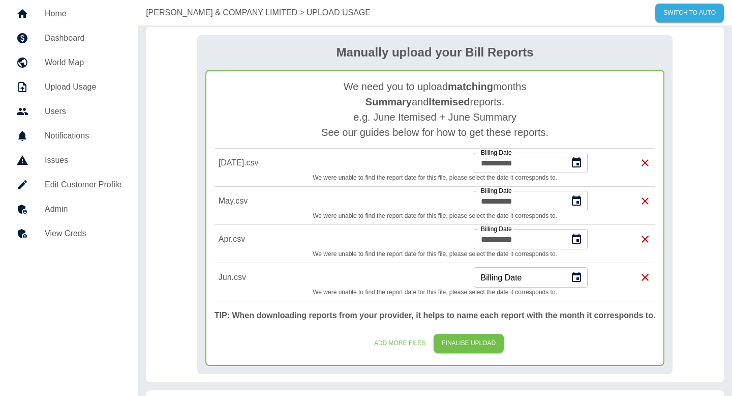
click at [579, 274] on icon "Choose date" at bounding box center [576, 277] width 9 height 10
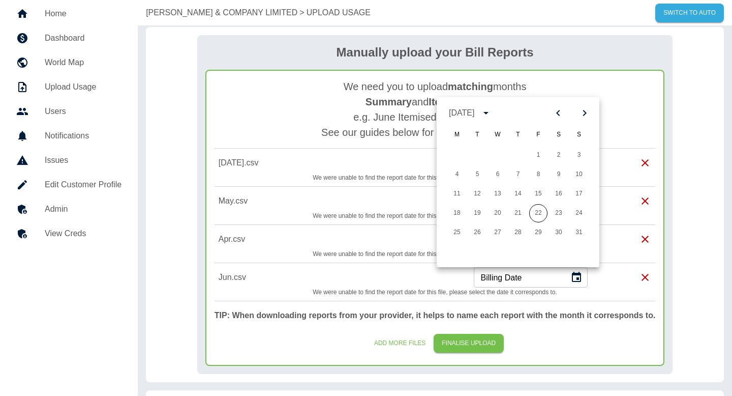
click at [554, 115] on icon "Previous month" at bounding box center [558, 113] width 12 height 12
click at [574, 214] on button "22" at bounding box center [579, 213] width 18 height 18
type input "**********"
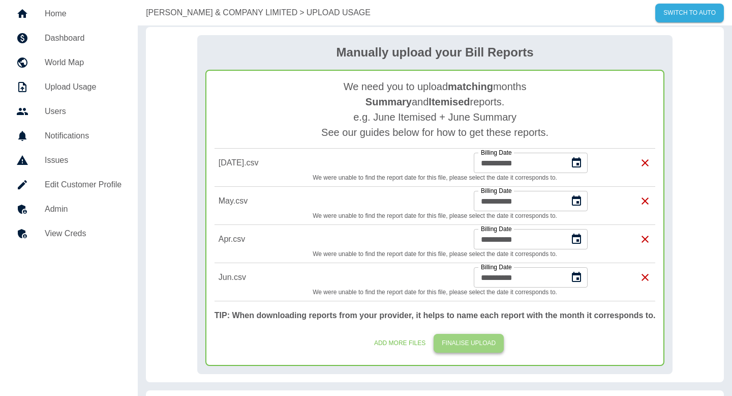
click at [477, 340] on button "FINALISE UPLOAD" at bounding box center [469, 343] width 70 height 19
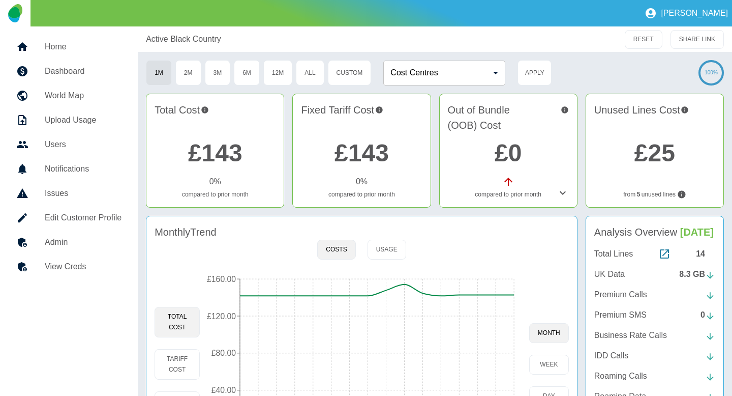
click at [615, 279] on p "UK Data" at bounding box center [610, 274] width 31 height 12
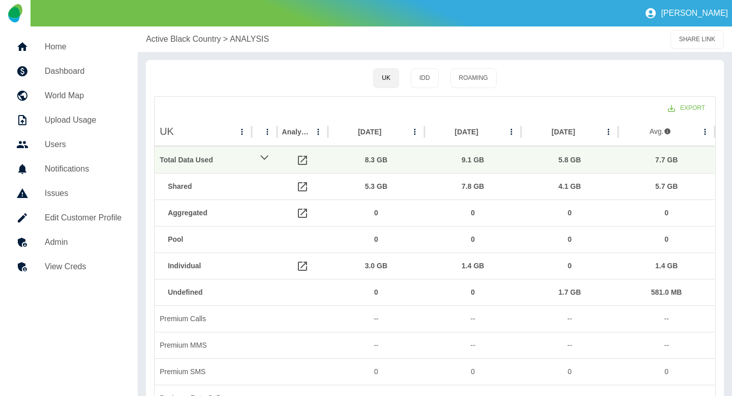
click at [103, 214] on h5 "Edit Customer Profile" at bounding box center [83, 218] width 77 height 12
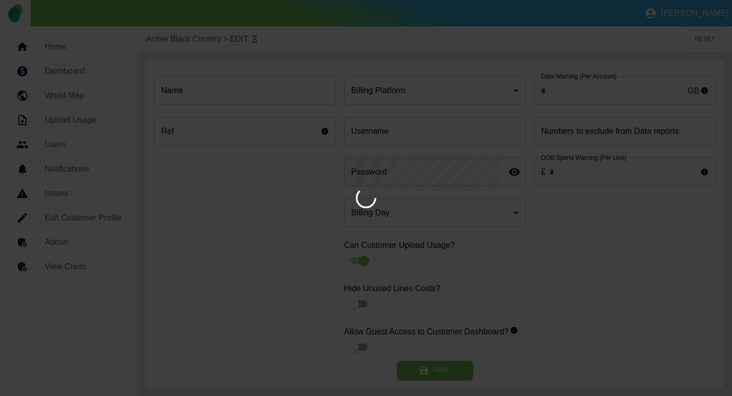
type input "*"
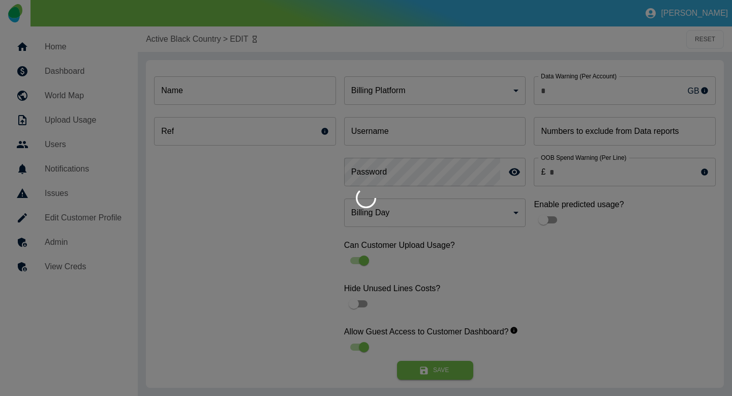
type input "**********"
type input "*"
type input "*********"
type input "**"
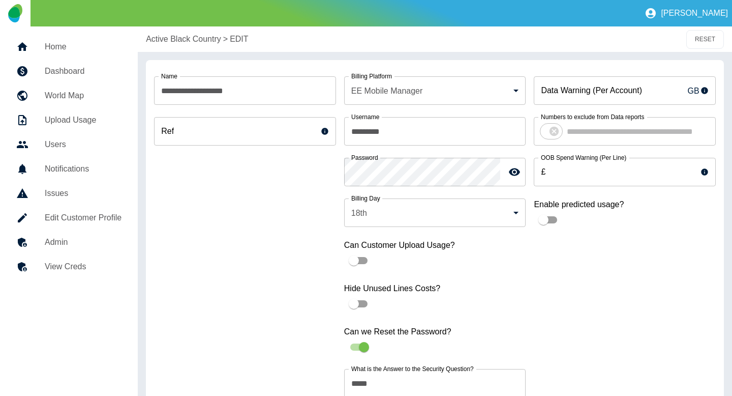
click at [172, 43] on p "Active Black Country" at bounding box center [183, 39] width 75 height 12
